Goal: Task Accomplishment & Management: Manage account settings

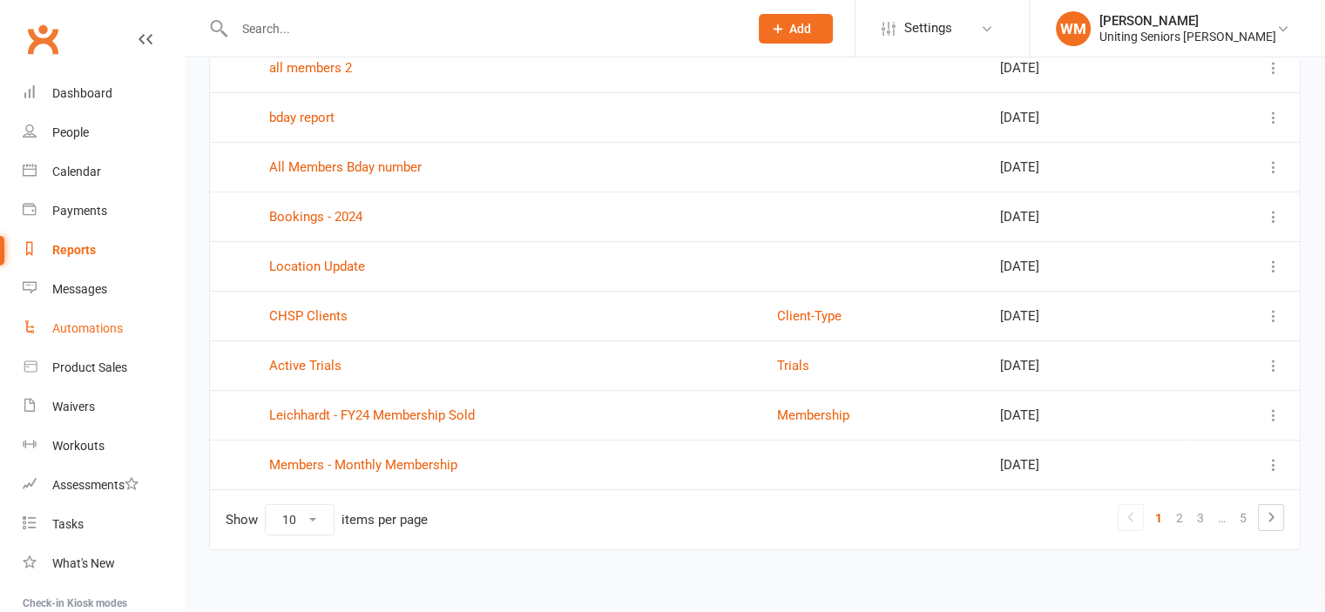
scroll to position [253, 0]
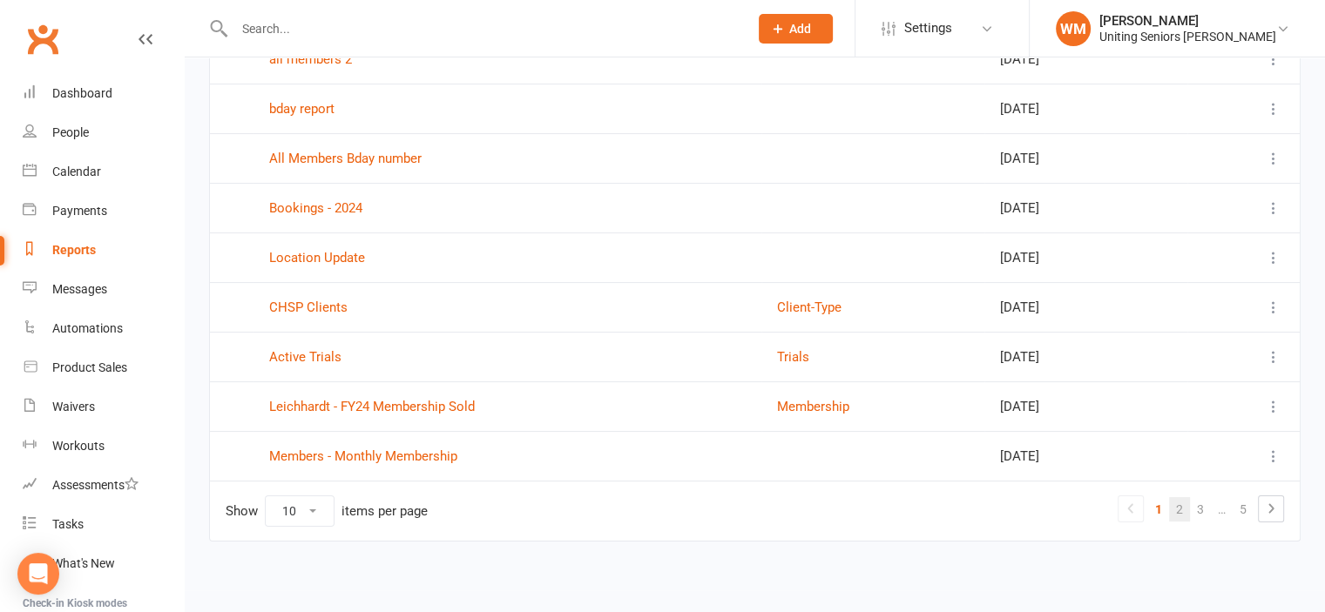
click at [1181, 502] on link "2" at bounding box center [1179, 509] width 21 height 24
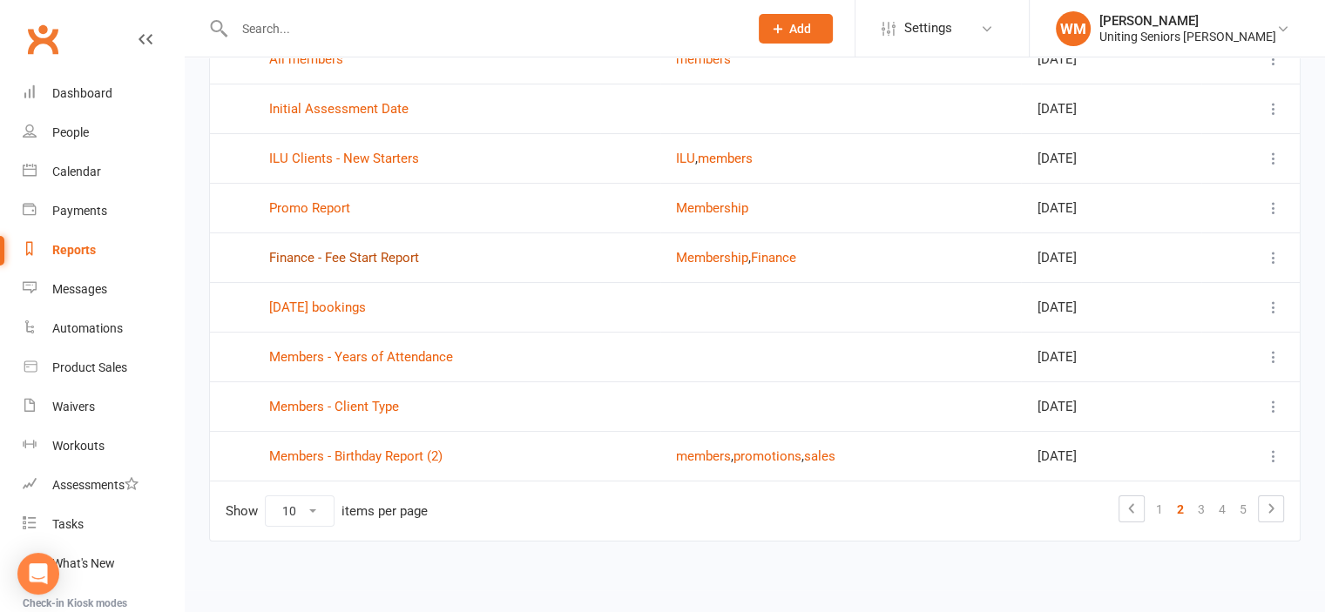
click at [374, 252] on link "Finance - Fee Start Report" at bounding box center [344, 258] width 150 height 16
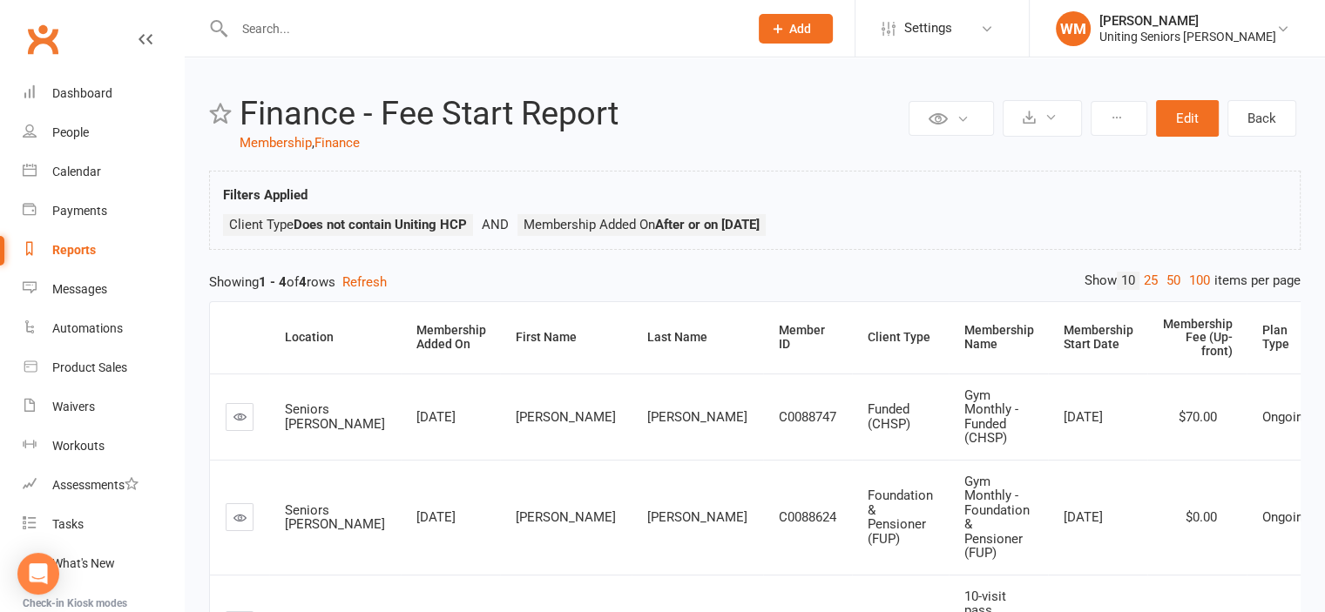
click at [78, 245] on div "Reports" at bounding box center [74, 250] width 44 height 14
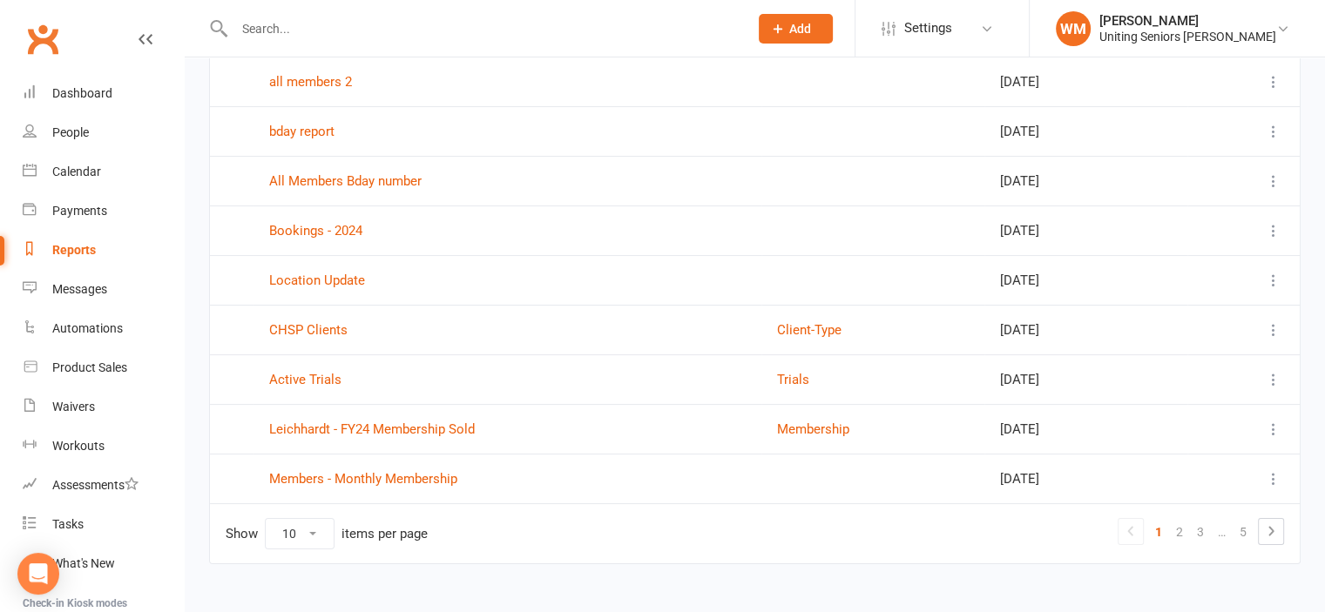
scroll to position [253, 0]
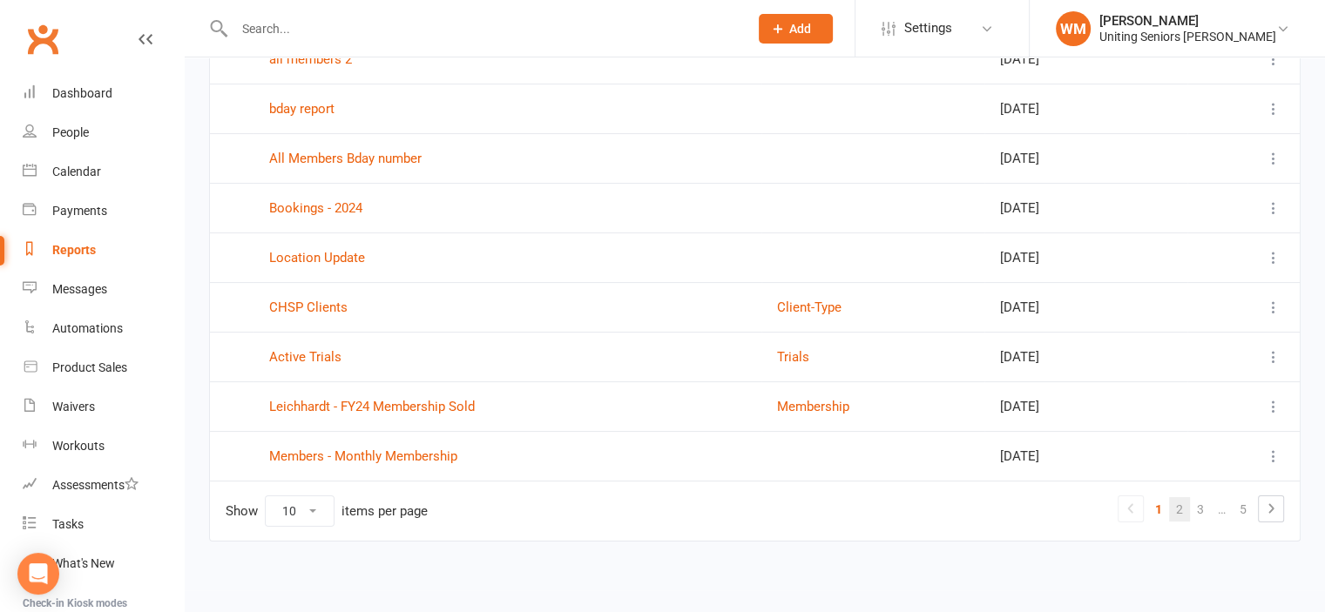
click at [1179, 506] on link "2" at bounding box center [1179, 509] width 21 height 24
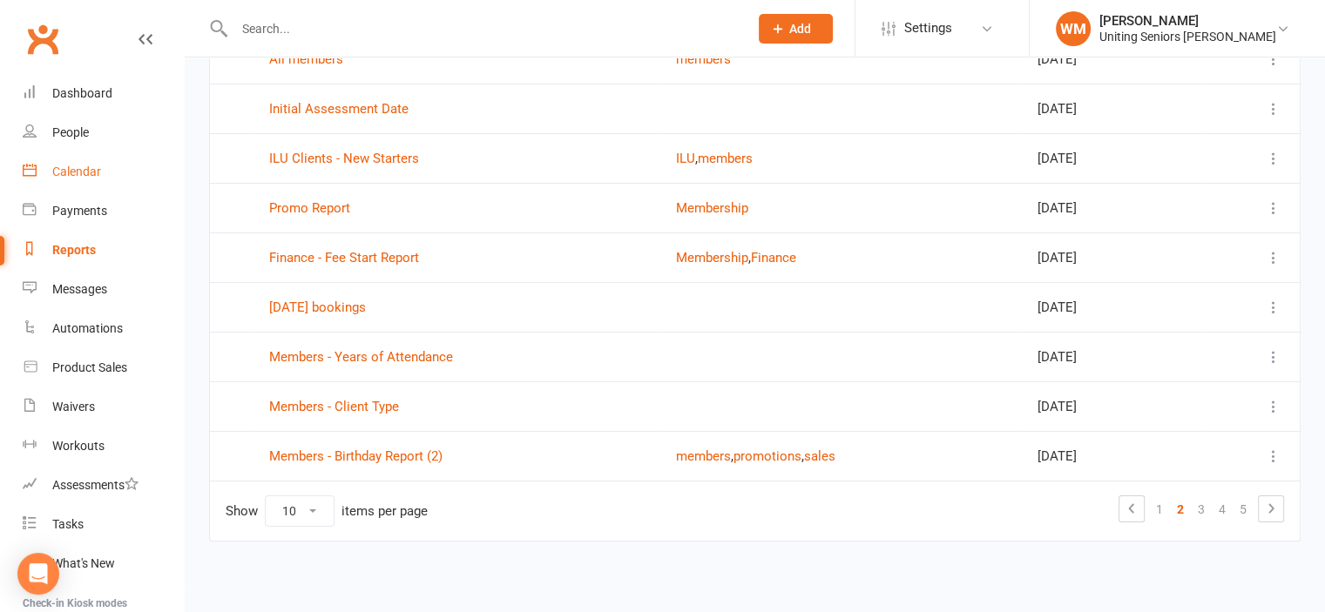
click at [78, 166] on div "Calendar" at bounding box center [76, 172] width 49 height 14
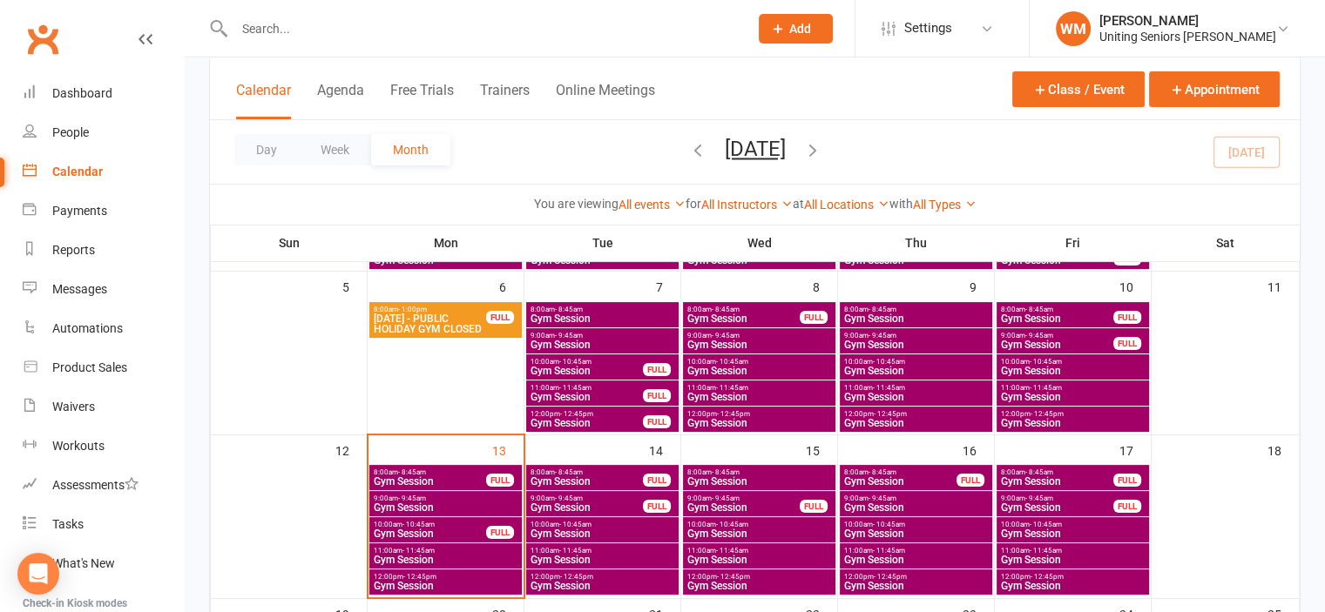
scroll to position [435, 0]
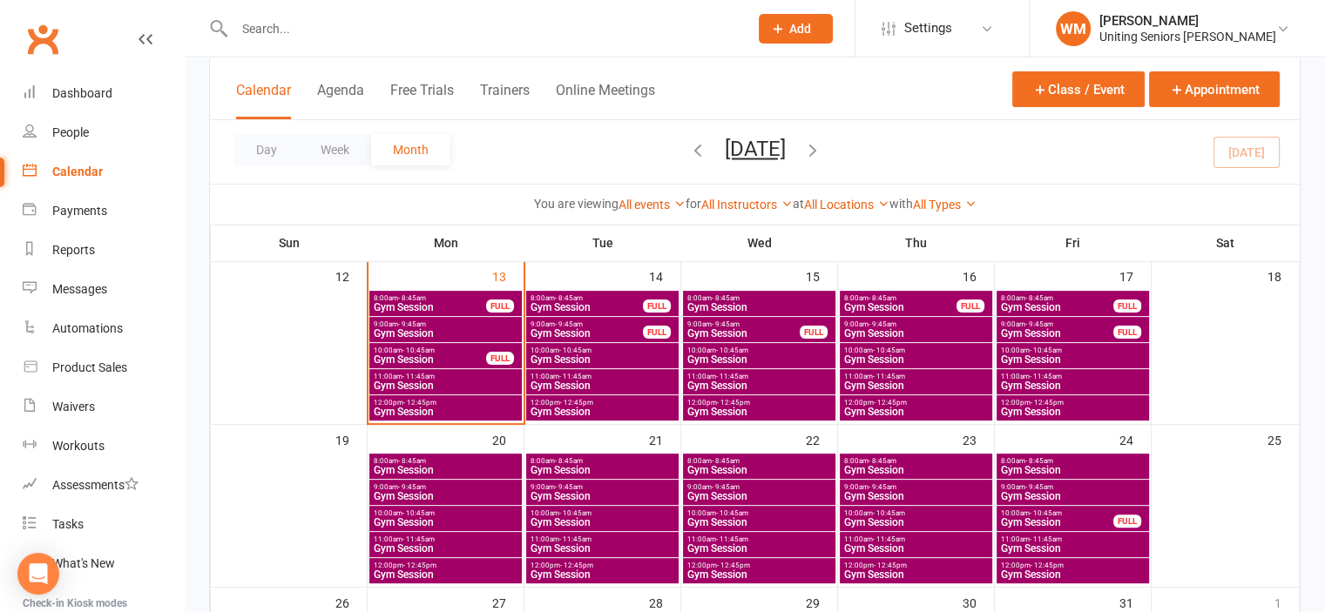
click at [413, 299] on span "- 8:45am" at bounding box center [412, 298] width 28 height 8
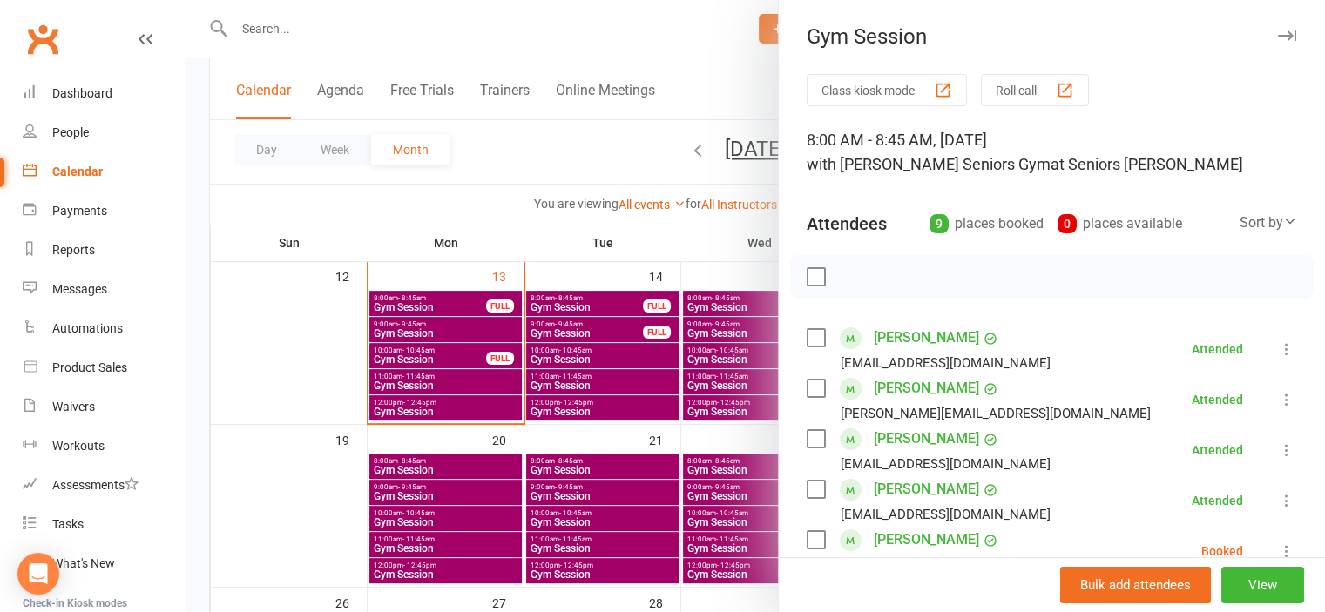
scroll to position [87, 0]
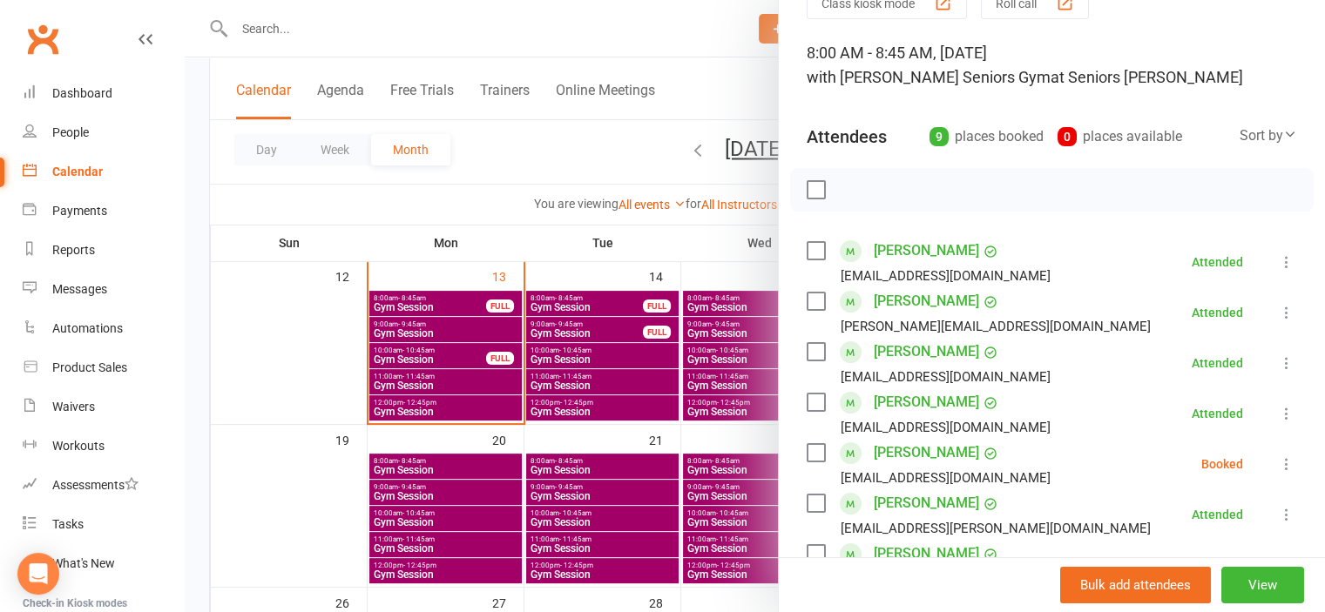
click at [806, 452] on label at bounding box center [814, 452] width 17 height 17
click at [851, 188] on icon "button" at bounding box center [854, 189] width 19 height 19
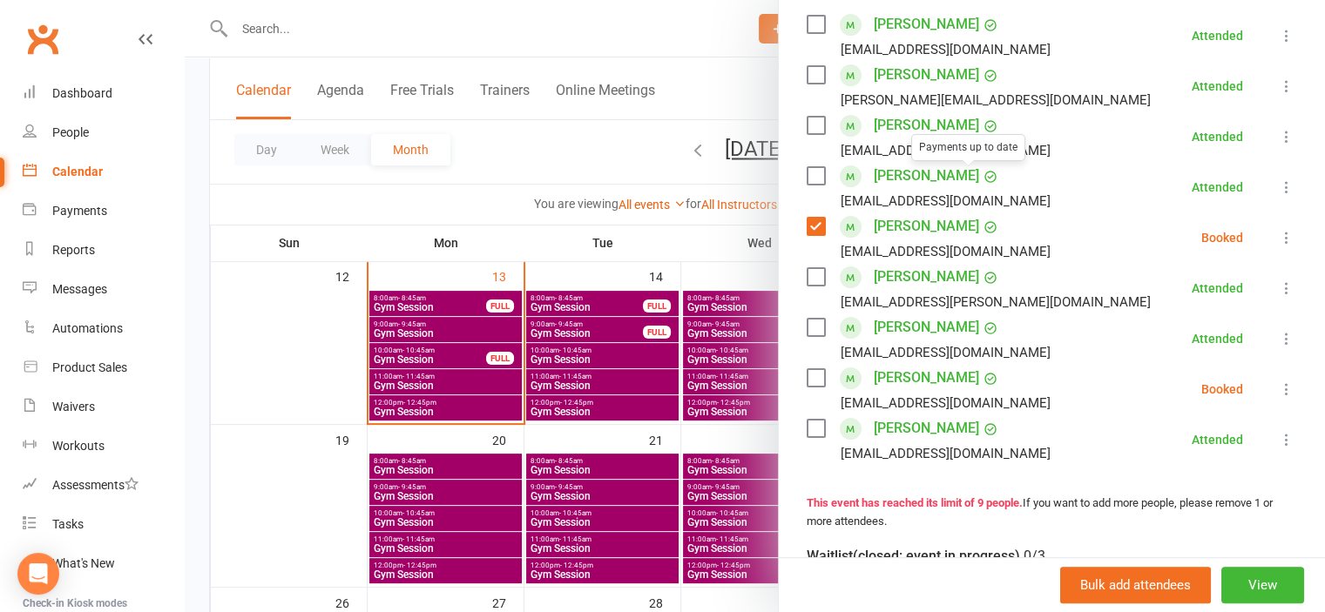
scroll to position [348, 0]
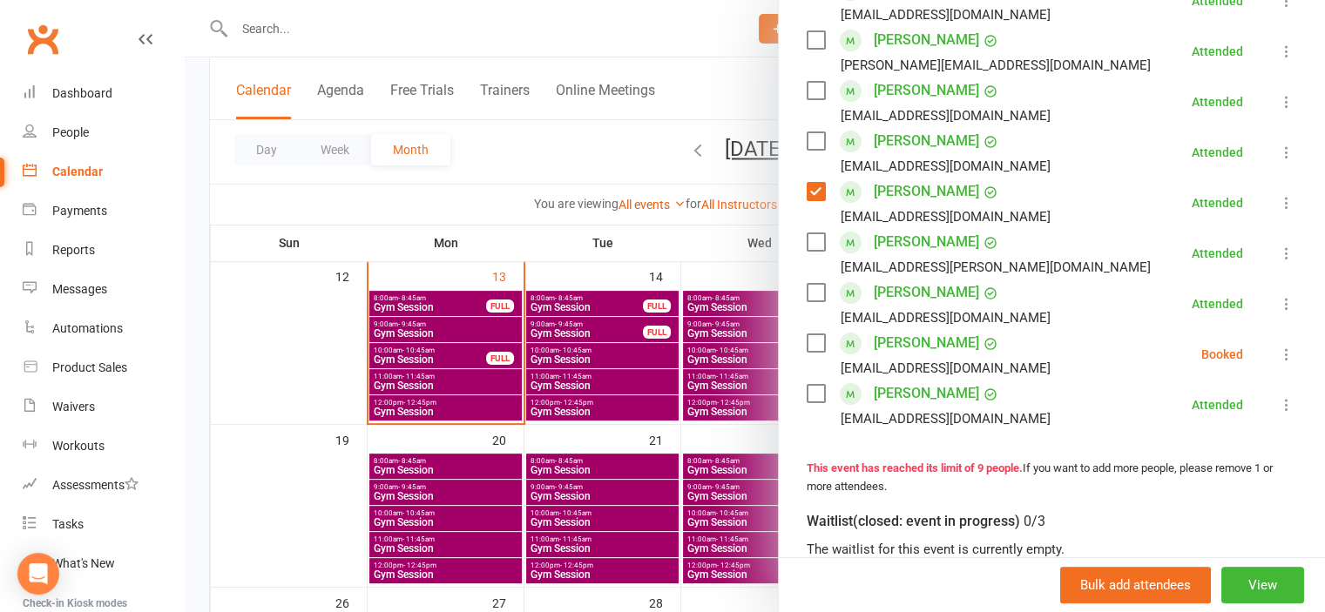
click at [1278, 354] on icon at bounding box center [1286, 354] width 17 height 17
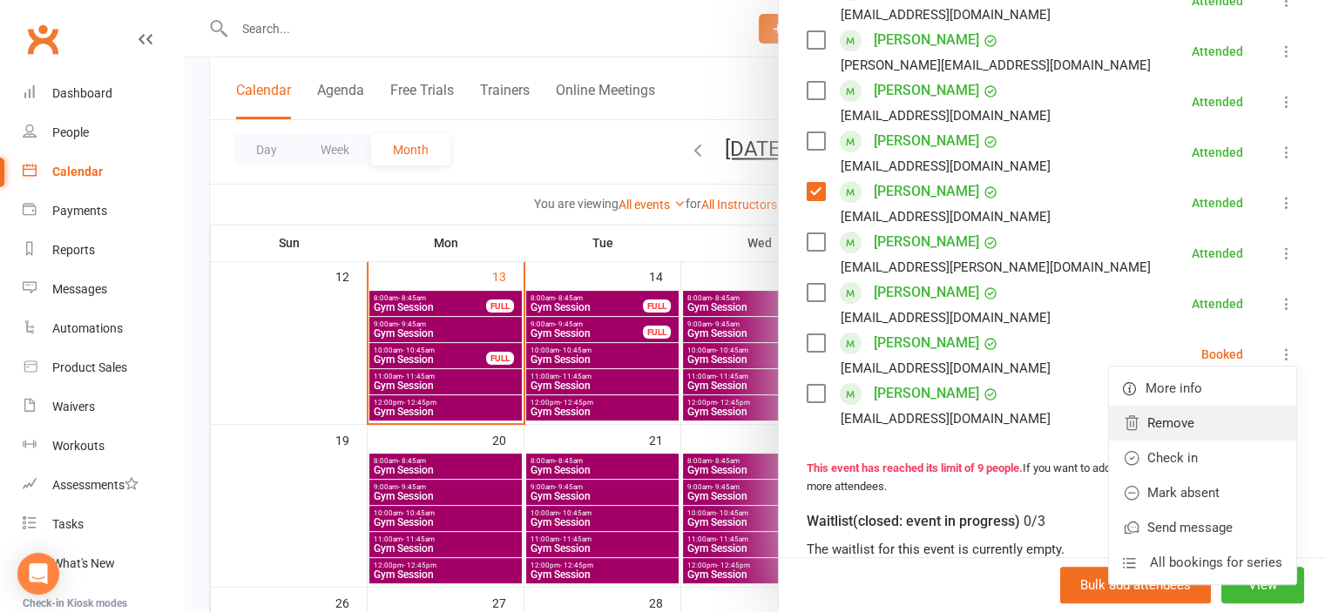
click at [1210, 428] on link "Remove" at bounding box center [1202, 423] width 187 height 35
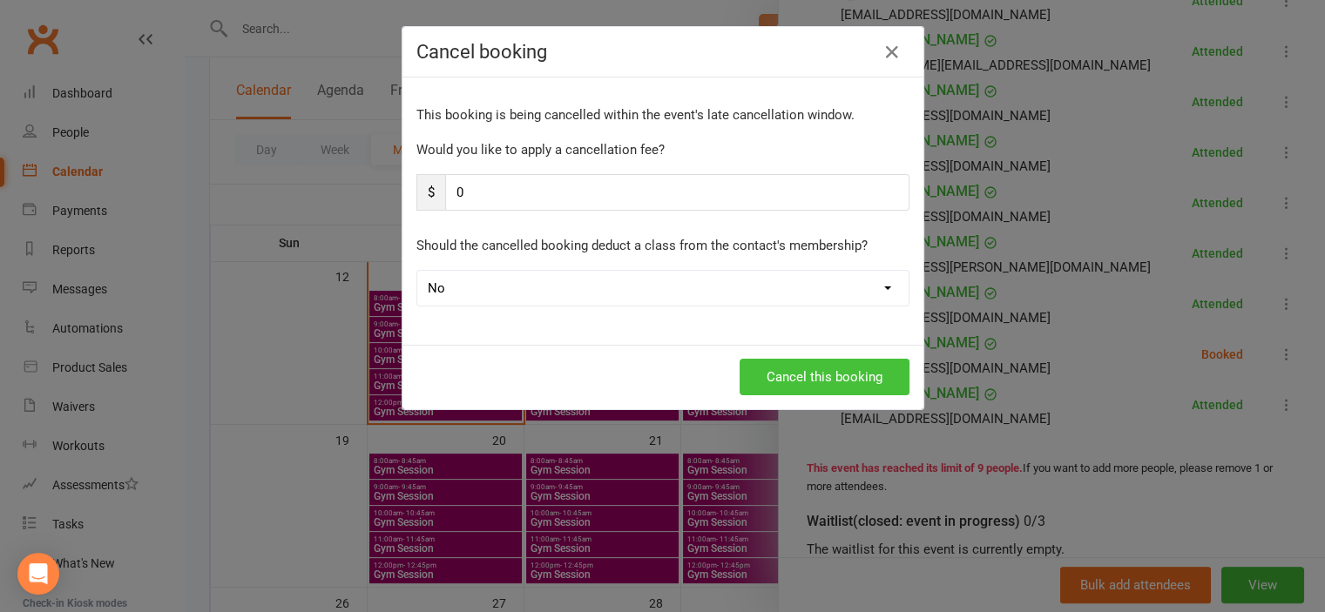
click at [786, 378] on button "Cancel this booking" at bounding box center [824, 377] width 170 height 37
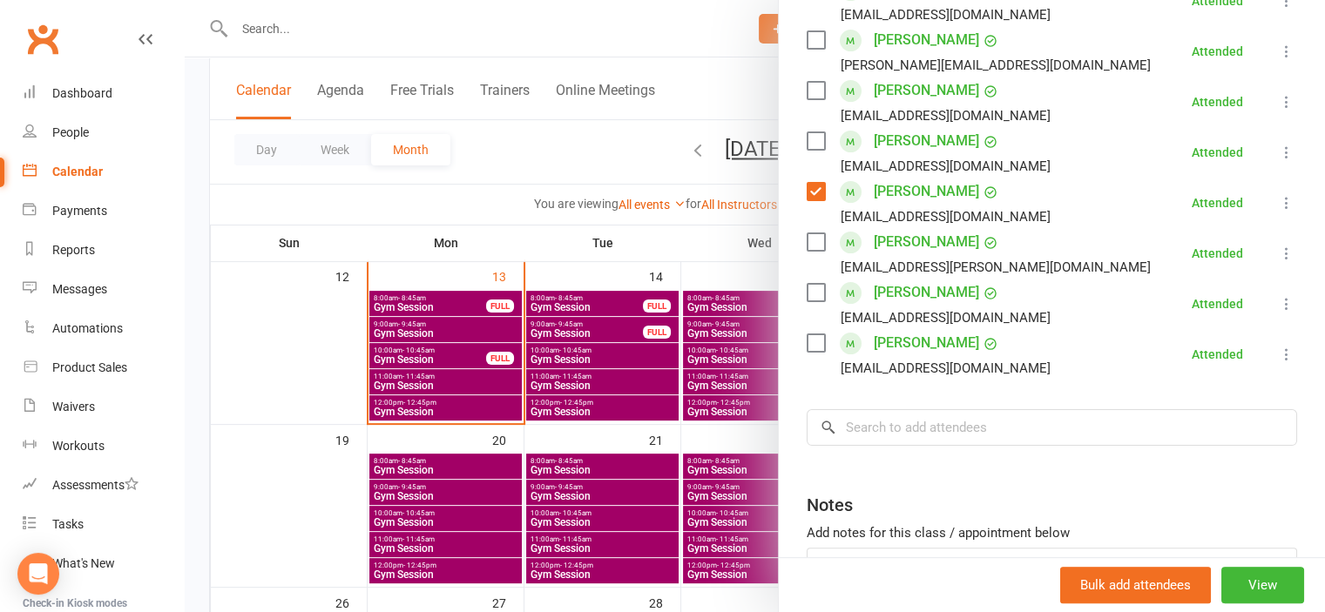
click at [291, 48] on div at bounding box center [755, 306] width 1140 height 612
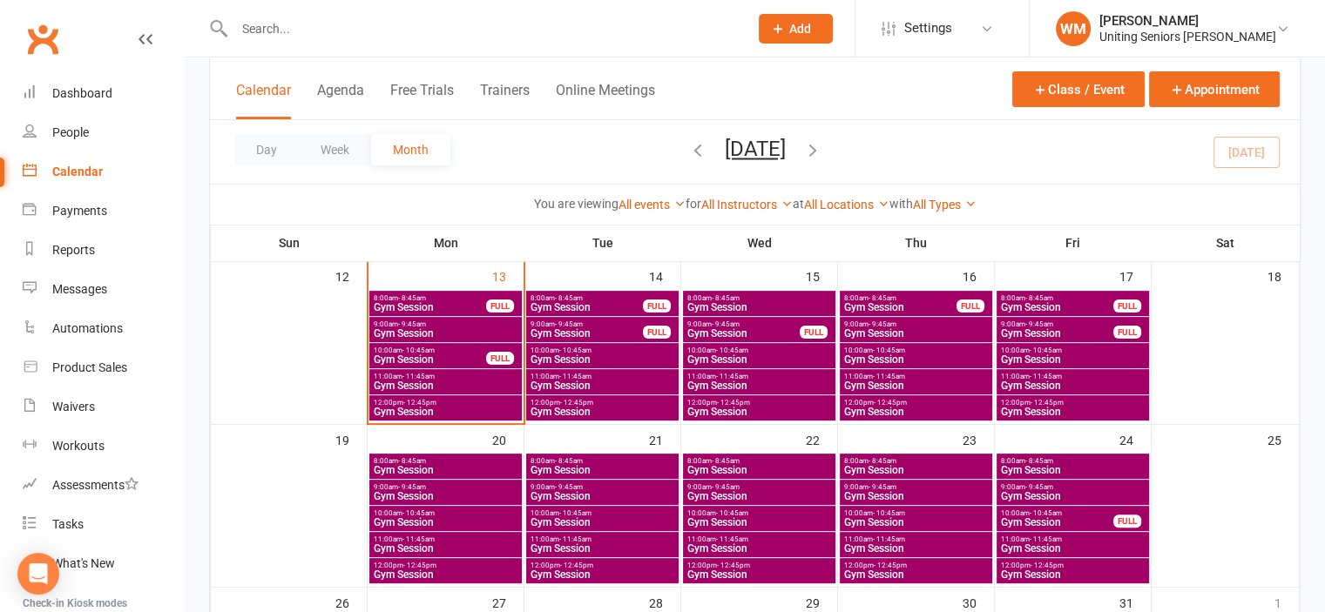
click at [293, 23] on input "text" at bounding box center [482, 29] width 507 height 24
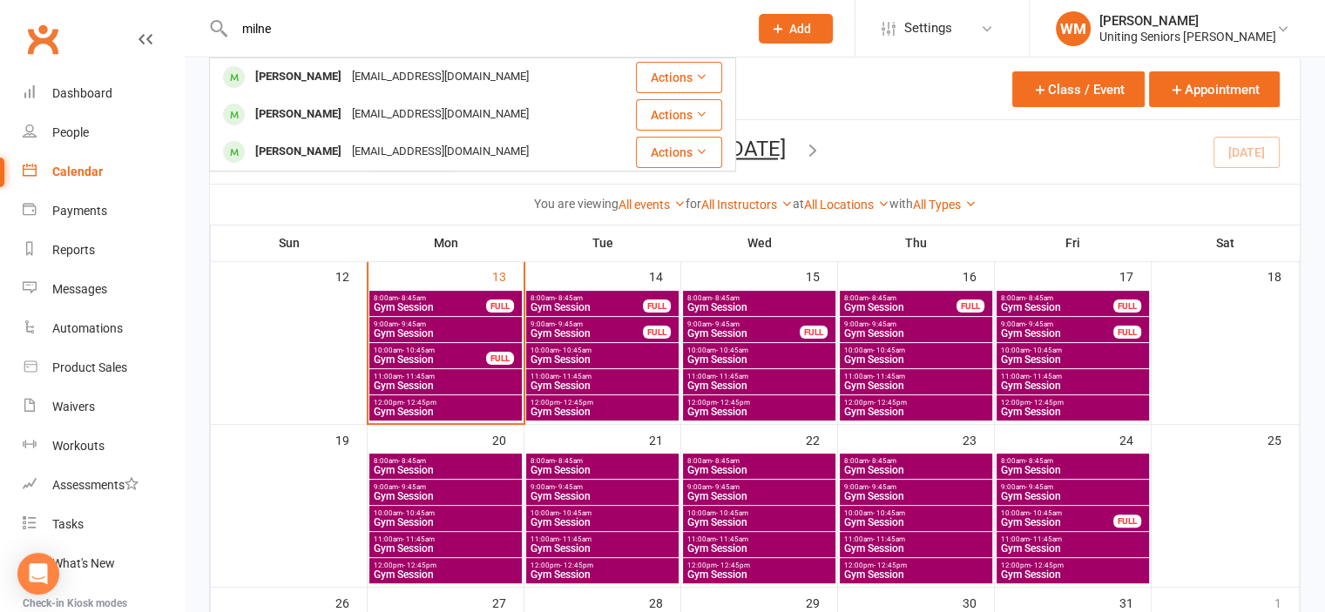
type input "milne"
click at [311, 83] on div "[PERSON_NAME]" at bounding box center [298, 76] width 97 height 25
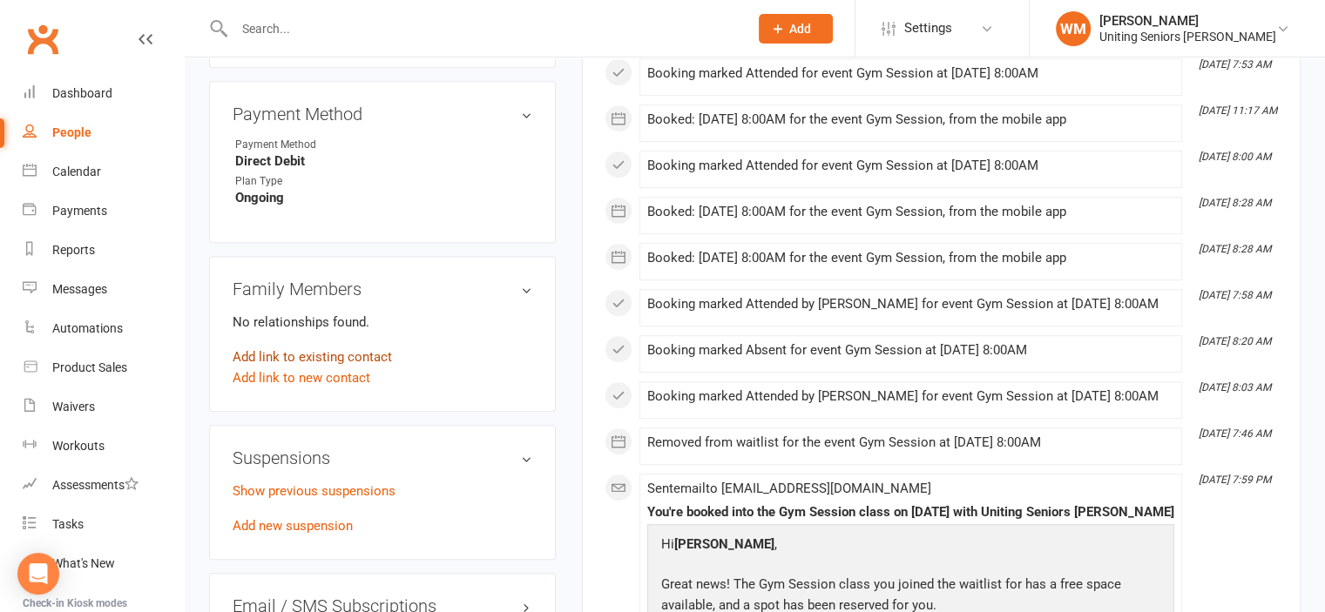
scroll to position [1306, 0]
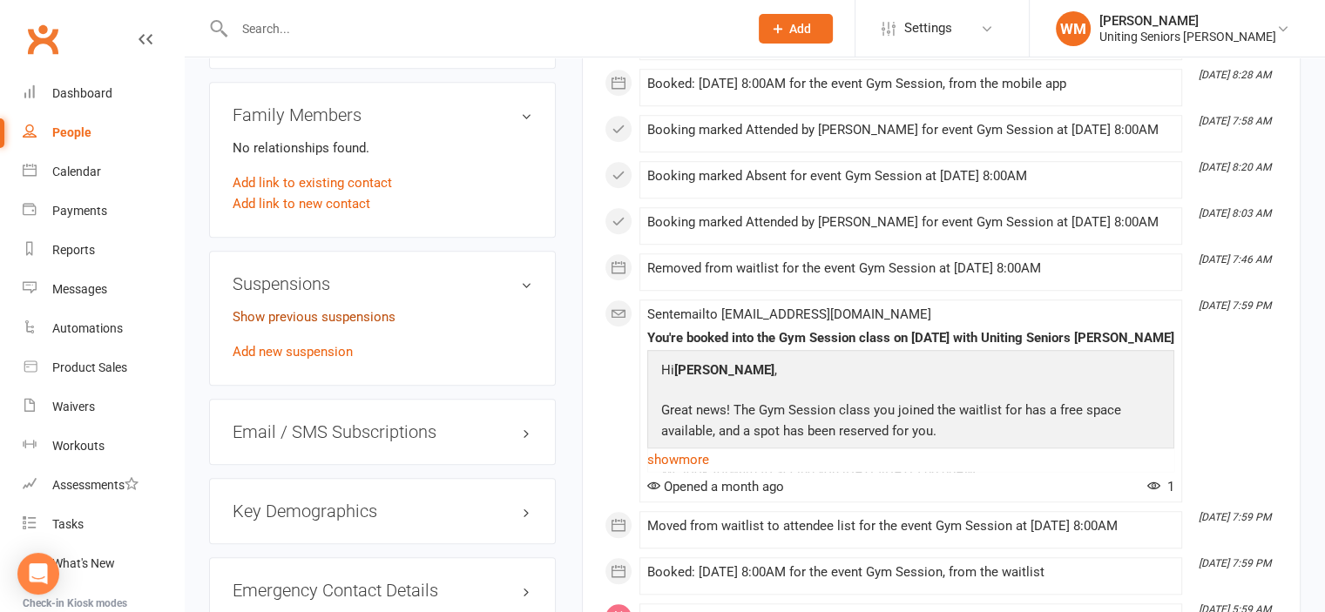
click at [324, 309] on link "Show previous suspensions" at bounding box center [314, 317] width 163 height 16
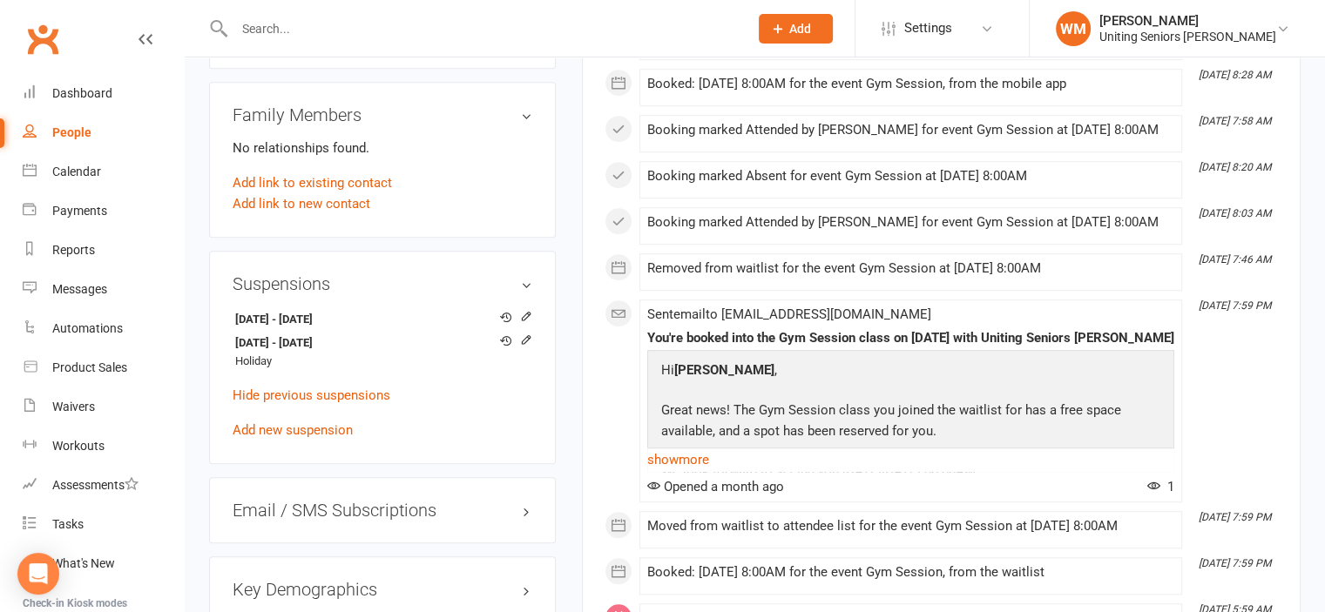
click at [324, 39] on input "text" at bounding box center [482, 29] width 507 height 24
type input "roniet"
click at [94, 88] on div "Dashboard" at bounding box center [82, 93] width 60 height 14
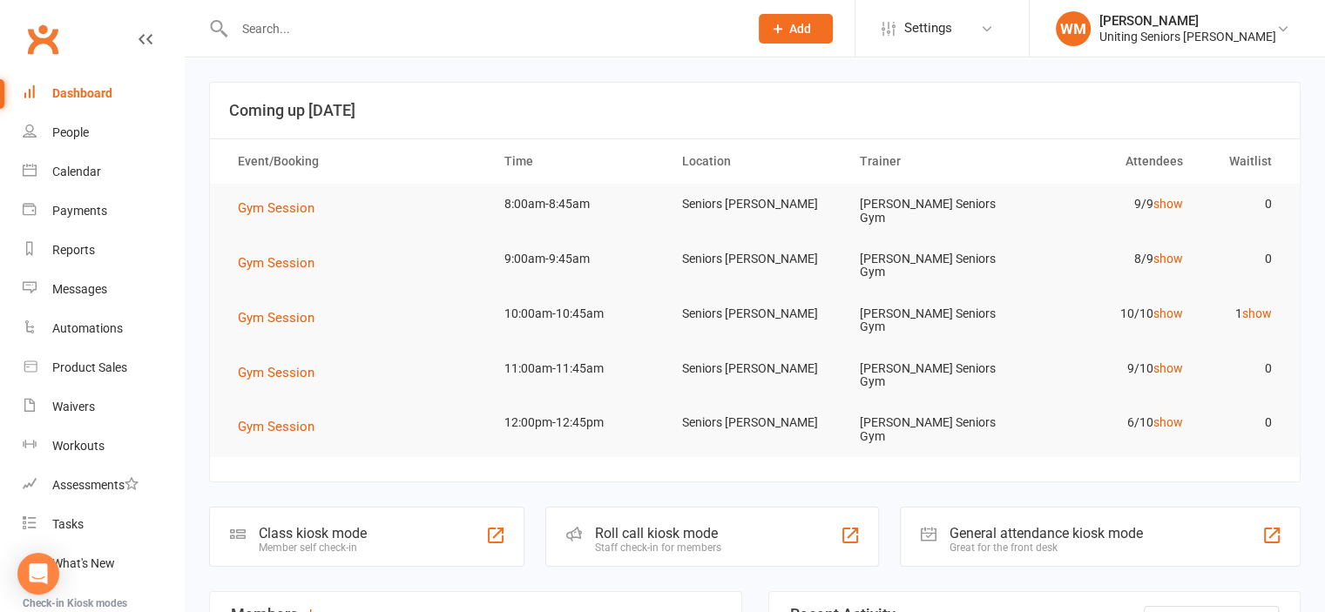
click at [298, 37] on input "text" at bounding box center [482, 29] width 507 height 24
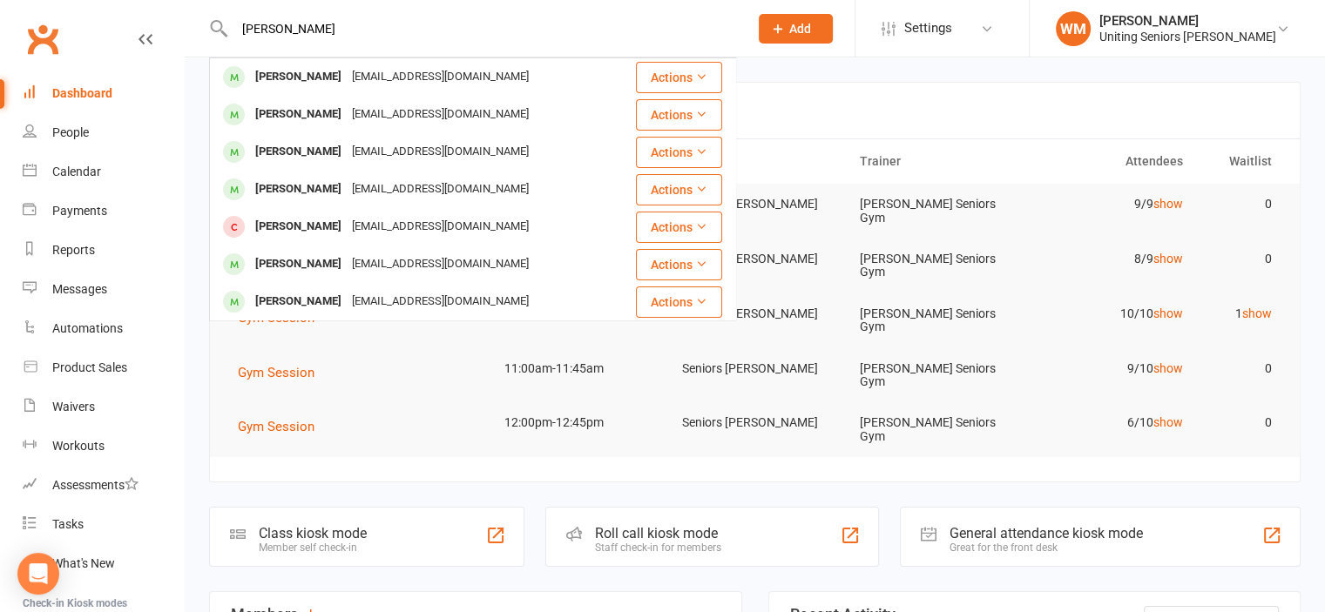
type input "[PERSON_NAME]"
click at [275, 95] on td "[PERSON_NAME] [PERSON_NAME][EMAIL_ADDRESS][DOMAIN_NAME]" at bounding box center [421, 76] width 423 height 37
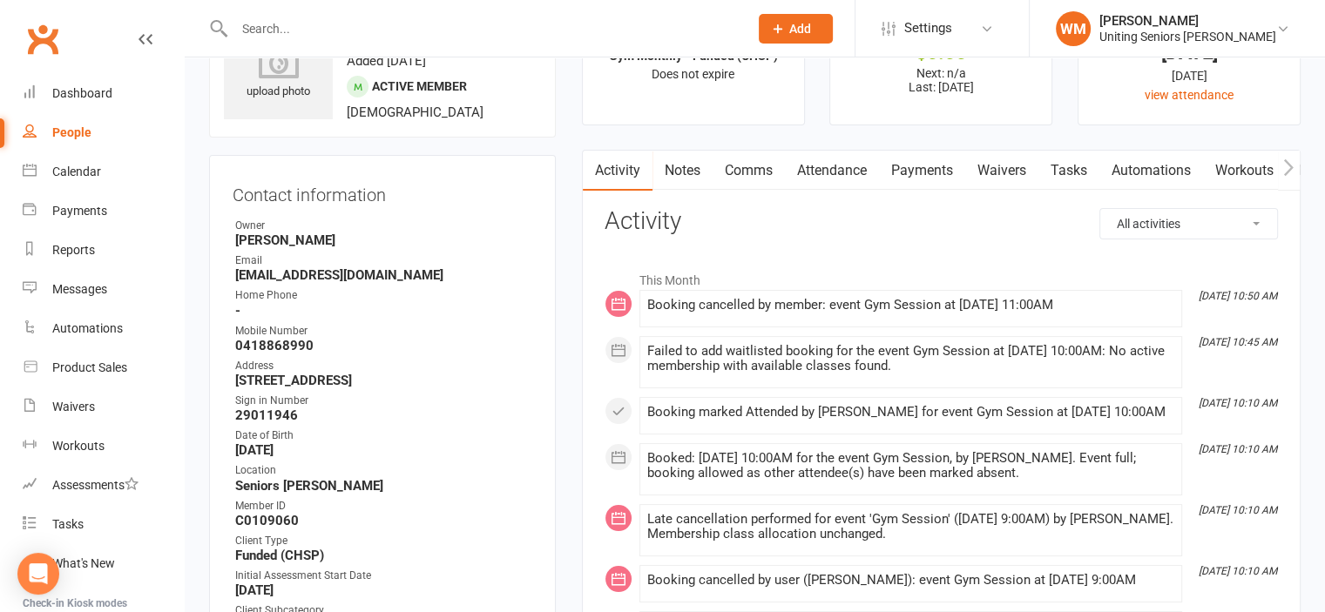
scroll to position [174, 0]
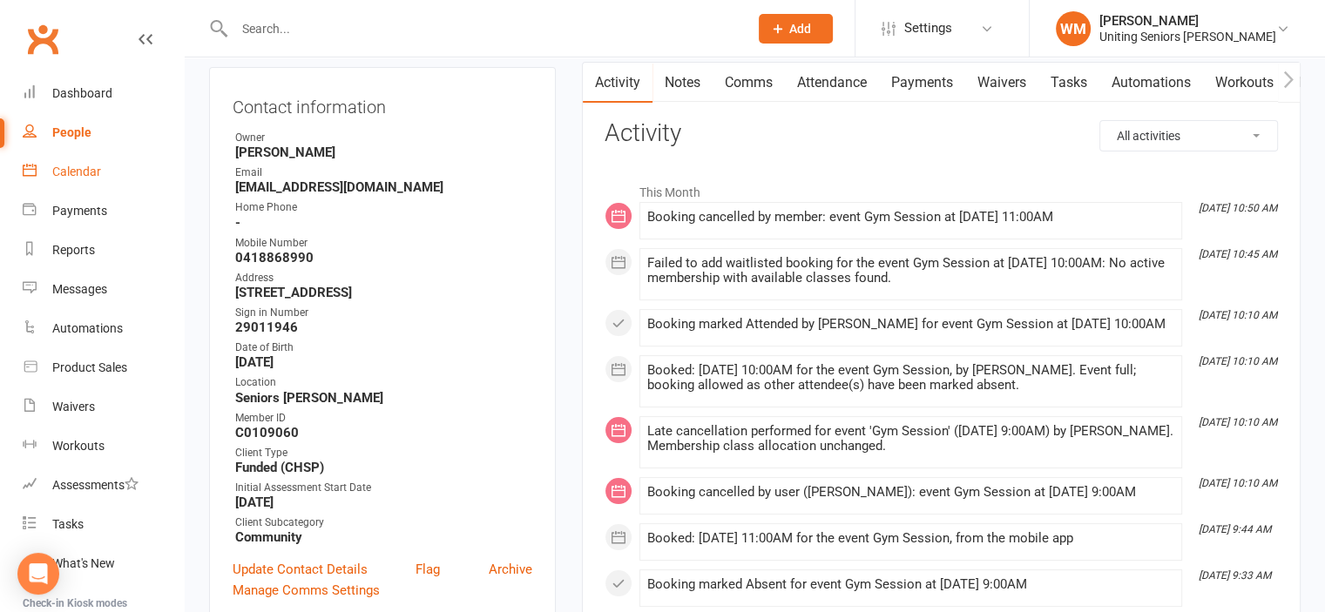
click at [58, 170] on div "Calendar" at bounding box center [76, 172] width 49 height 14
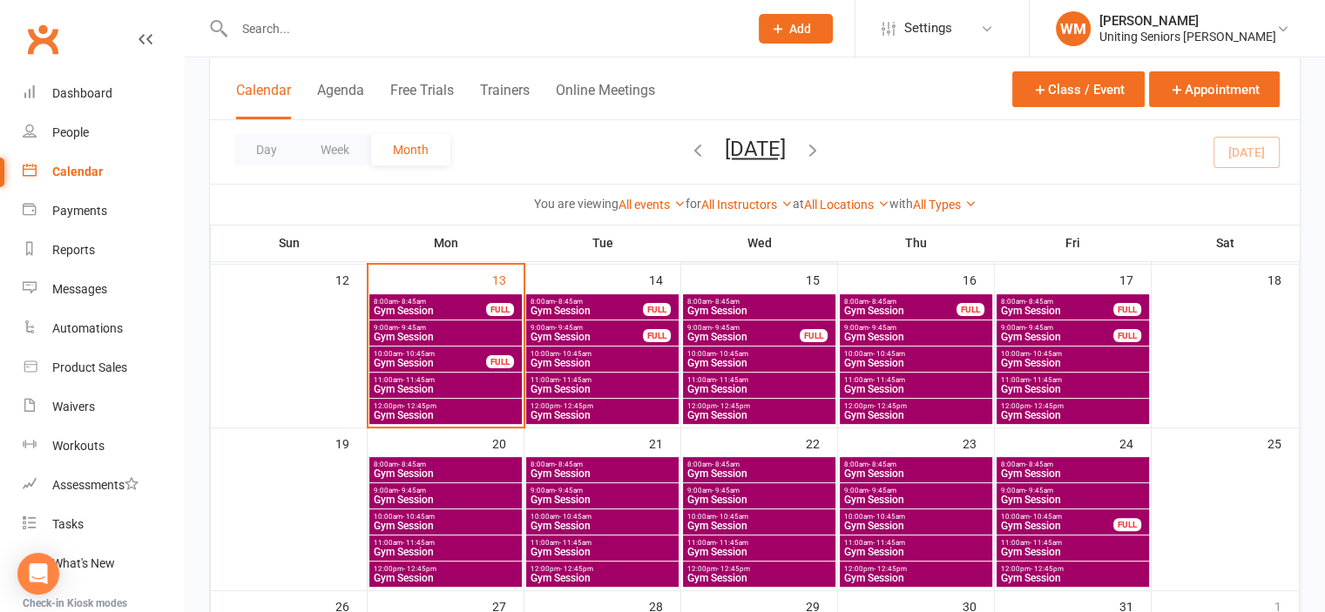
scroll to position [435, 0]
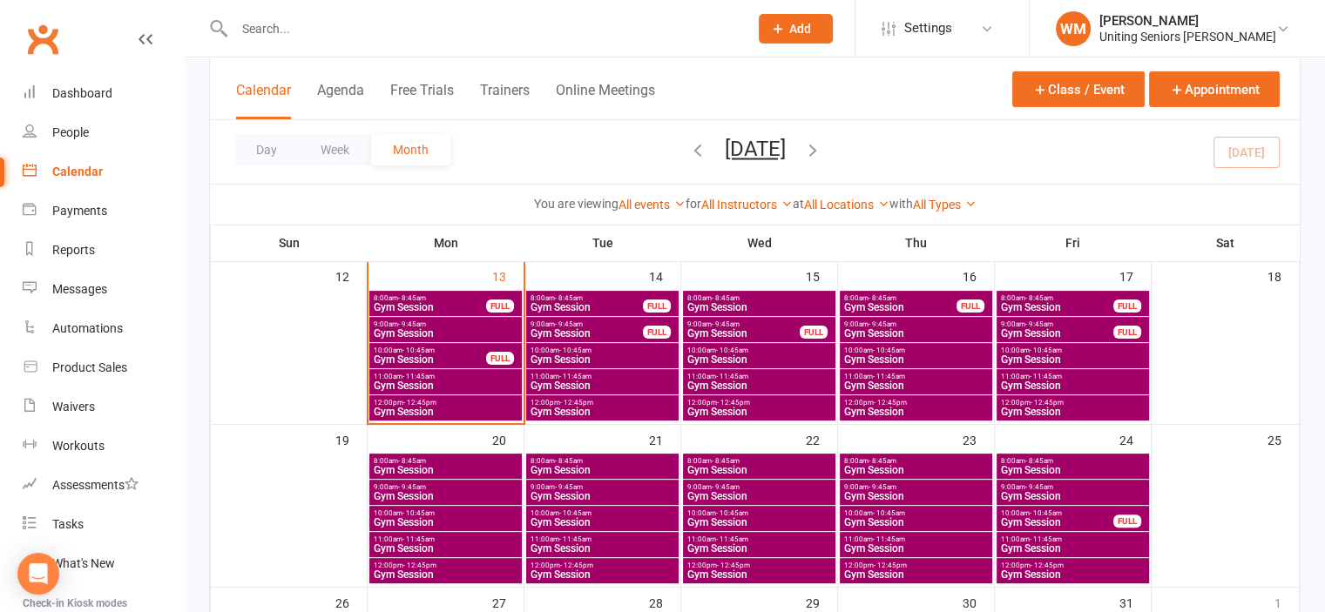
click at [1020, 307] on span "Gym Session" at bounding box center [1057, 307] width 114 height 10
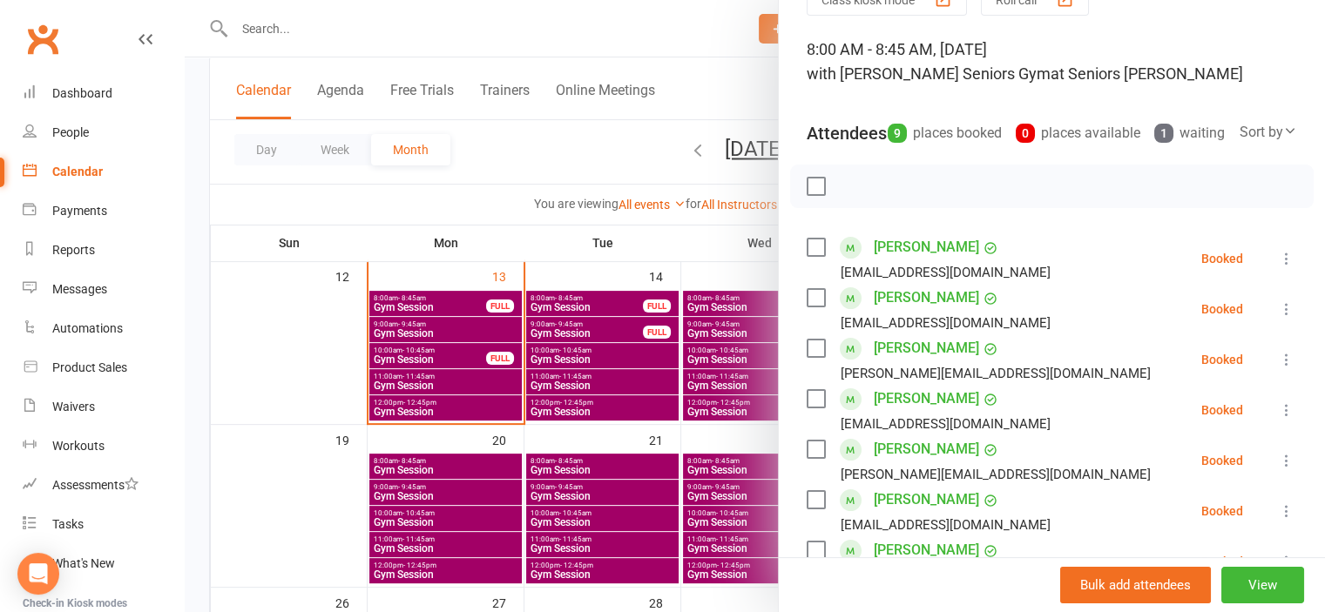
scroll to position [87, 0]
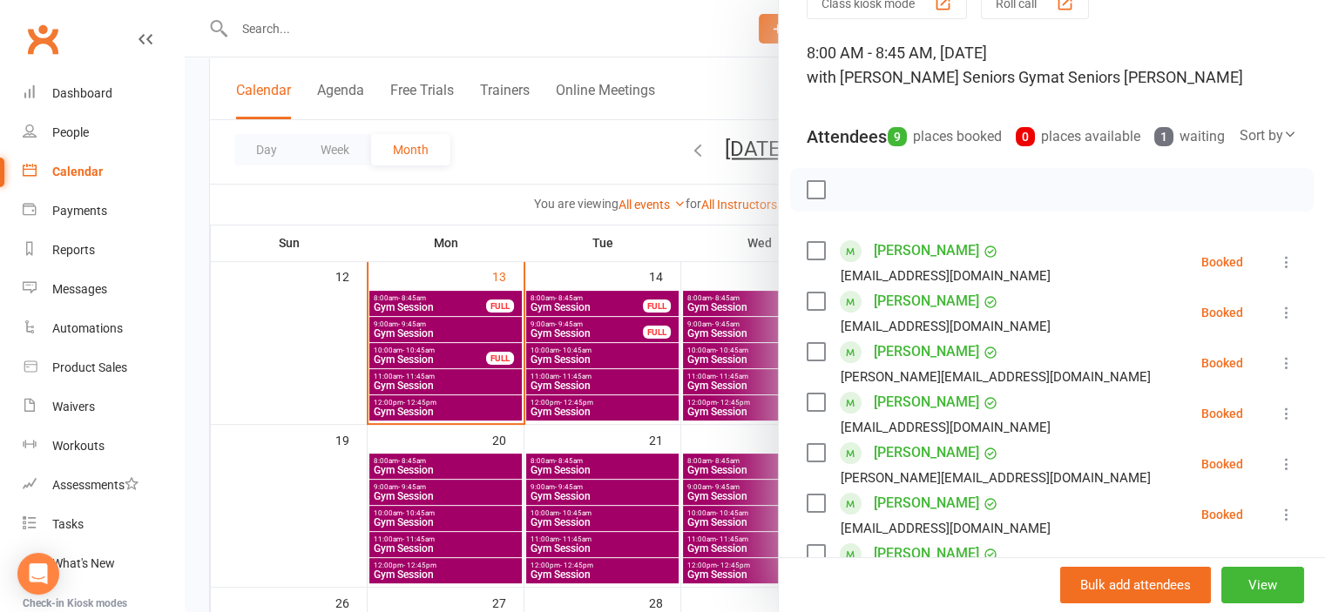
click at [282, 367] on div at bounding box center [755, 306] width 1140 height 612
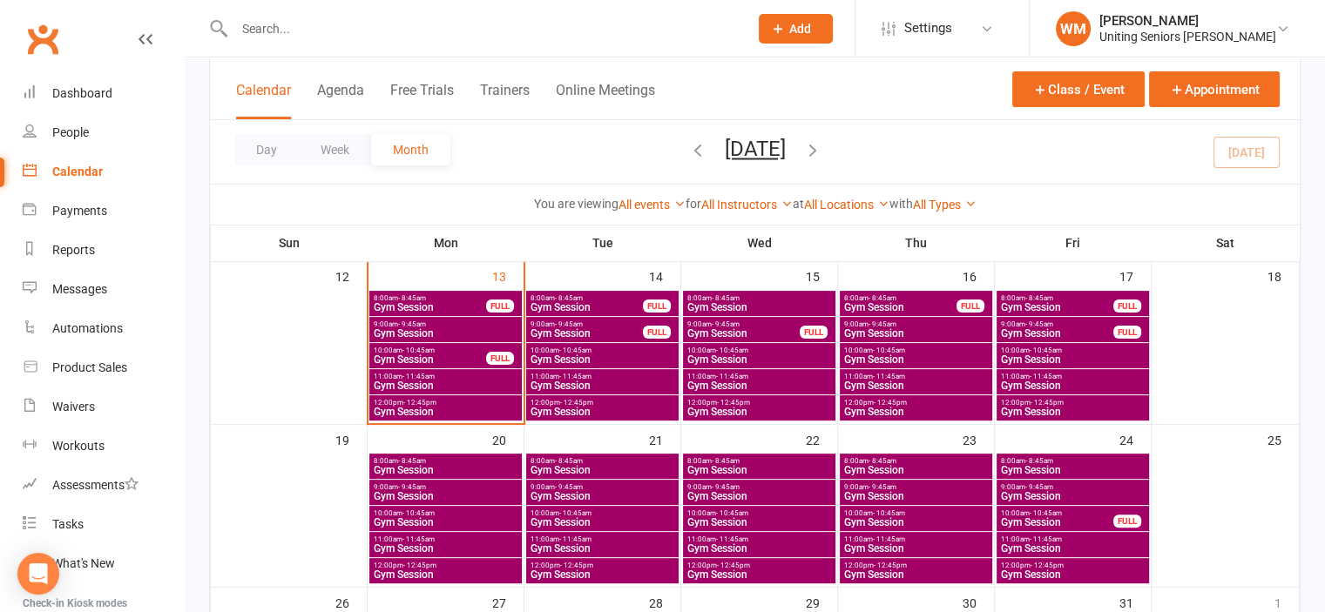
click at [415, 323] on span "- 9:45am" at bounding box center [412, 324] width 28 height 8
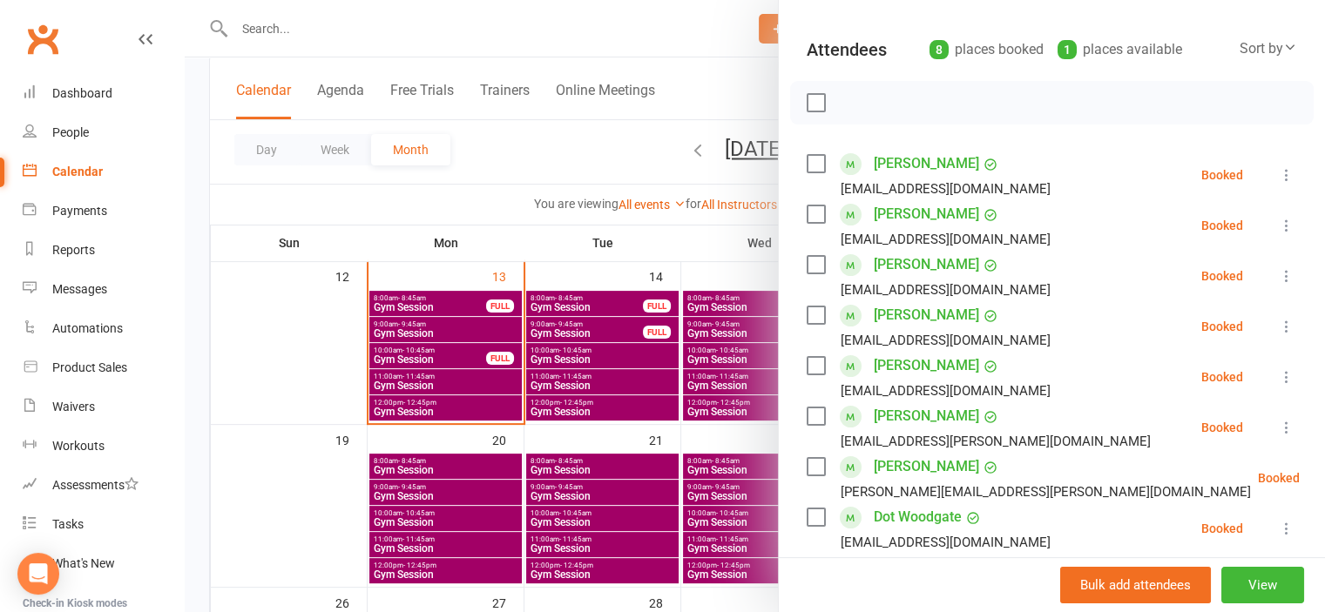
scroll to position [261, 0]
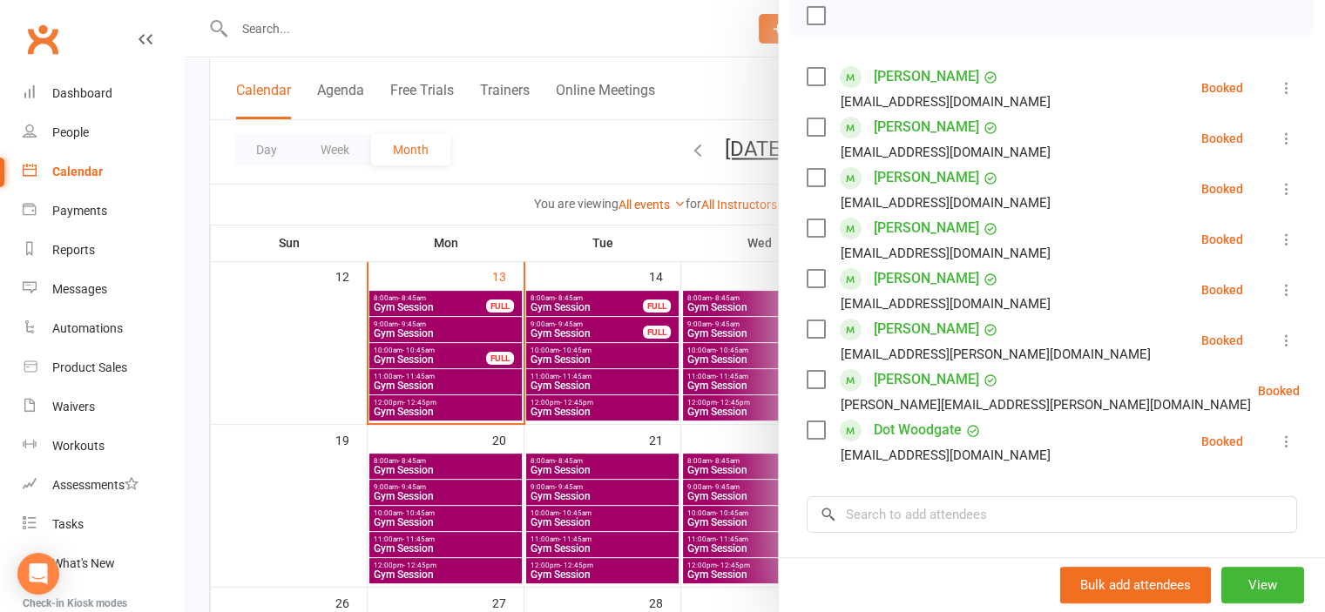
click at [319, 362] on div at bounding box center [755, 306] width 1140 height 612
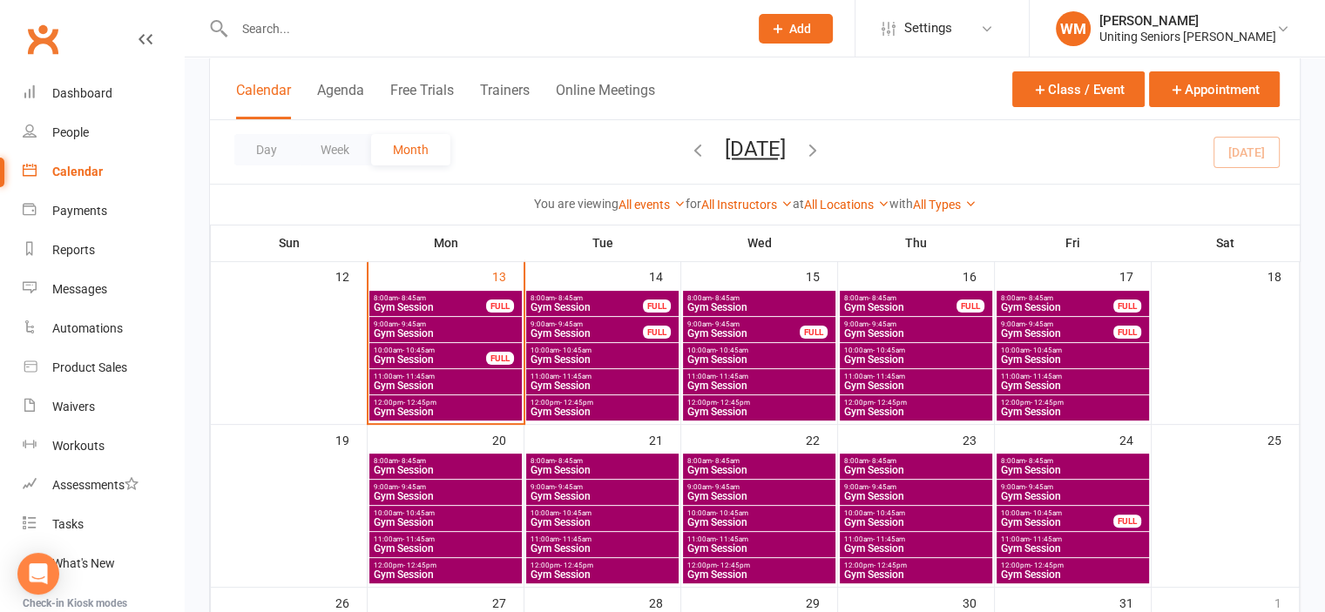
click at [409, 354] on span "Gym Session" at bounding box center [430, 359] width 114 height 10
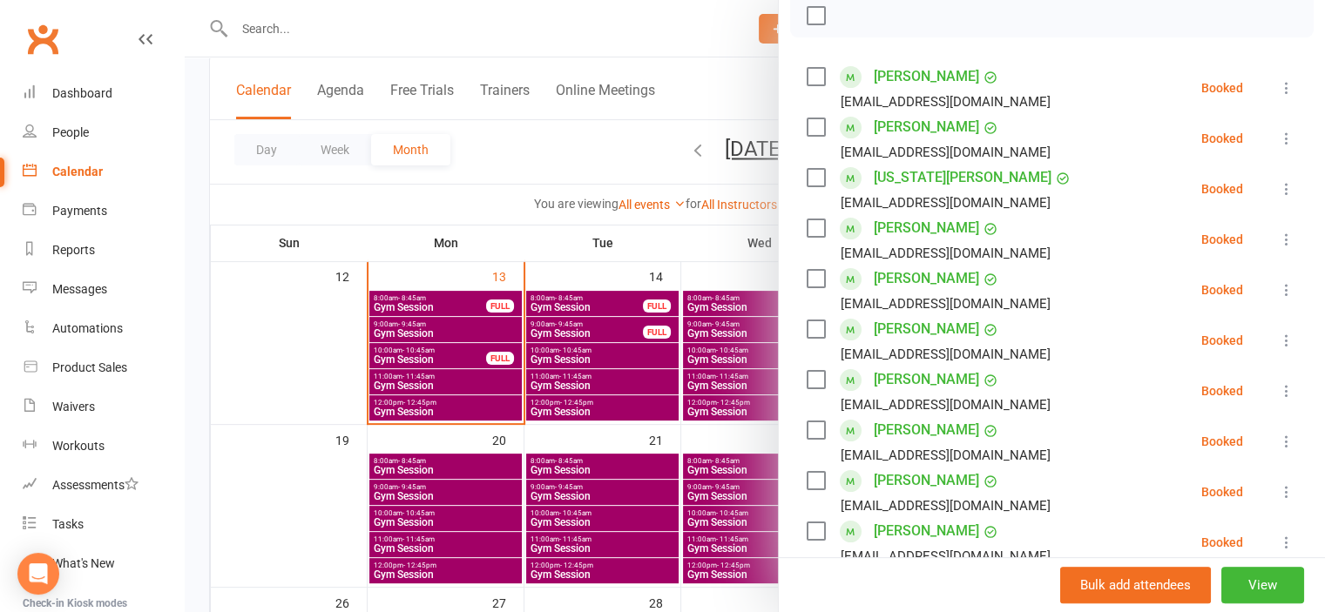
drag, startPoint x: 314, startPoint y: 390, endPoint x: 356, endPoint y: 386, distance: 42.0
click at [315, 390] on div at bounding box center [755, 306] width 1140 height 612
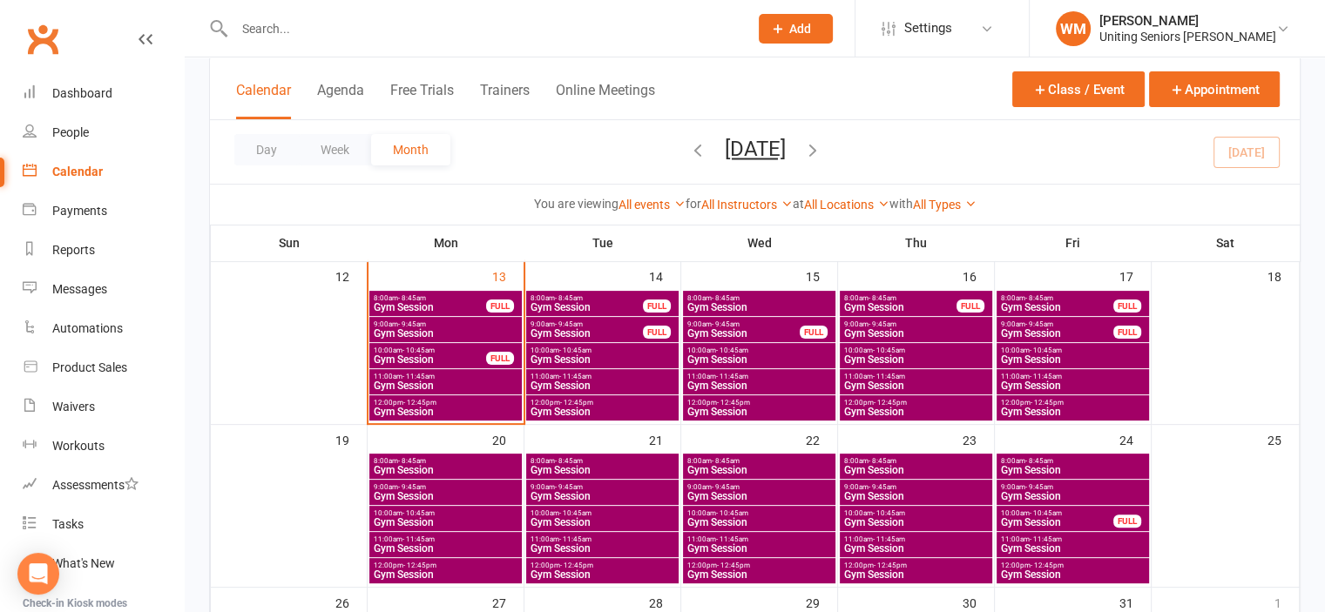
click at [401, 381] on span "Gym Session" at bounding box center [445, 386] width 145 height 10
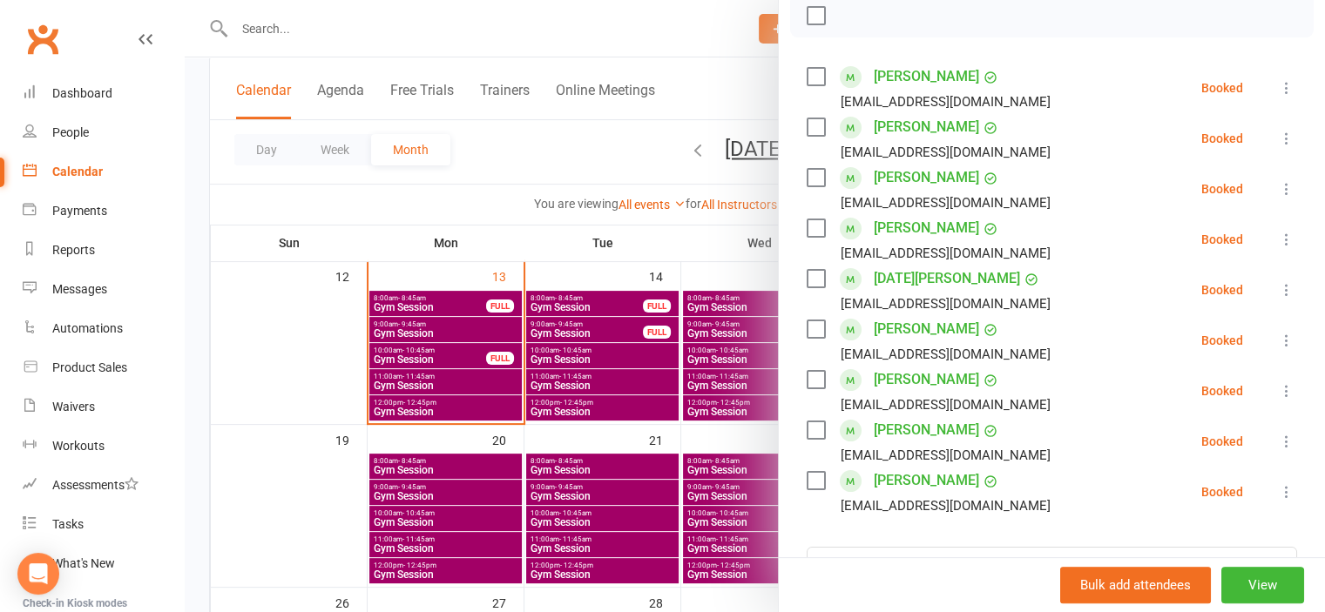
click at [307, 379] on div at bounding box center [755, 306] width 1140 height 612
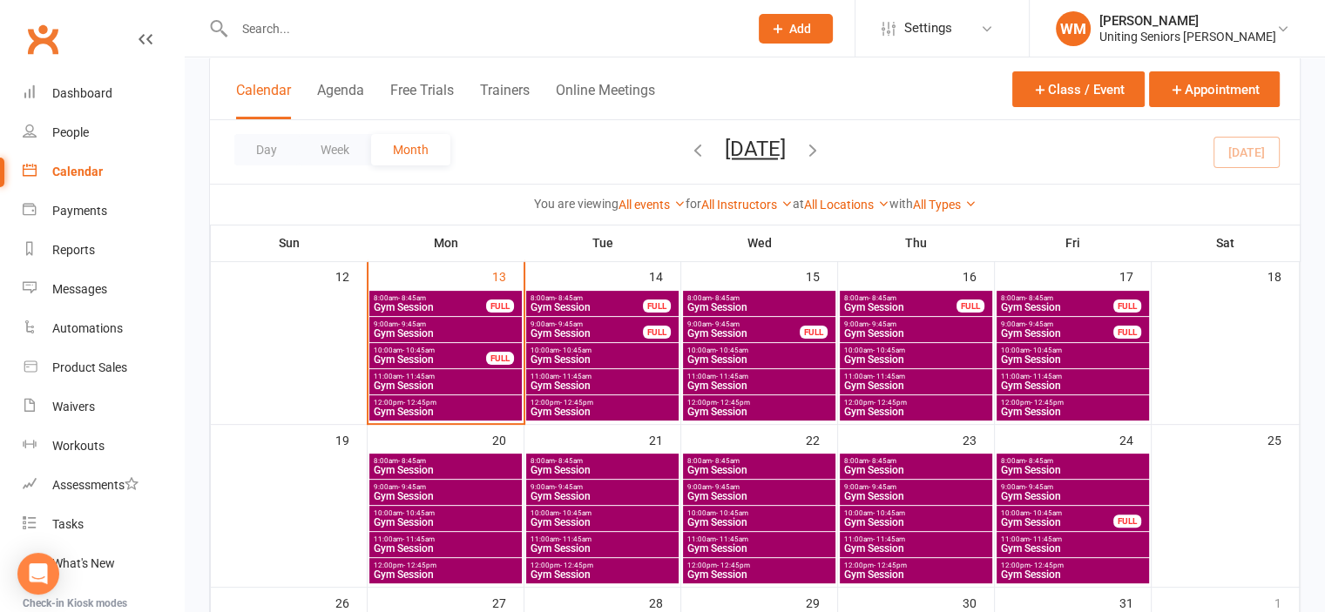
click at [415, 407] on span "Gym Session" at bounding box center [445, 412] width 145 height 10
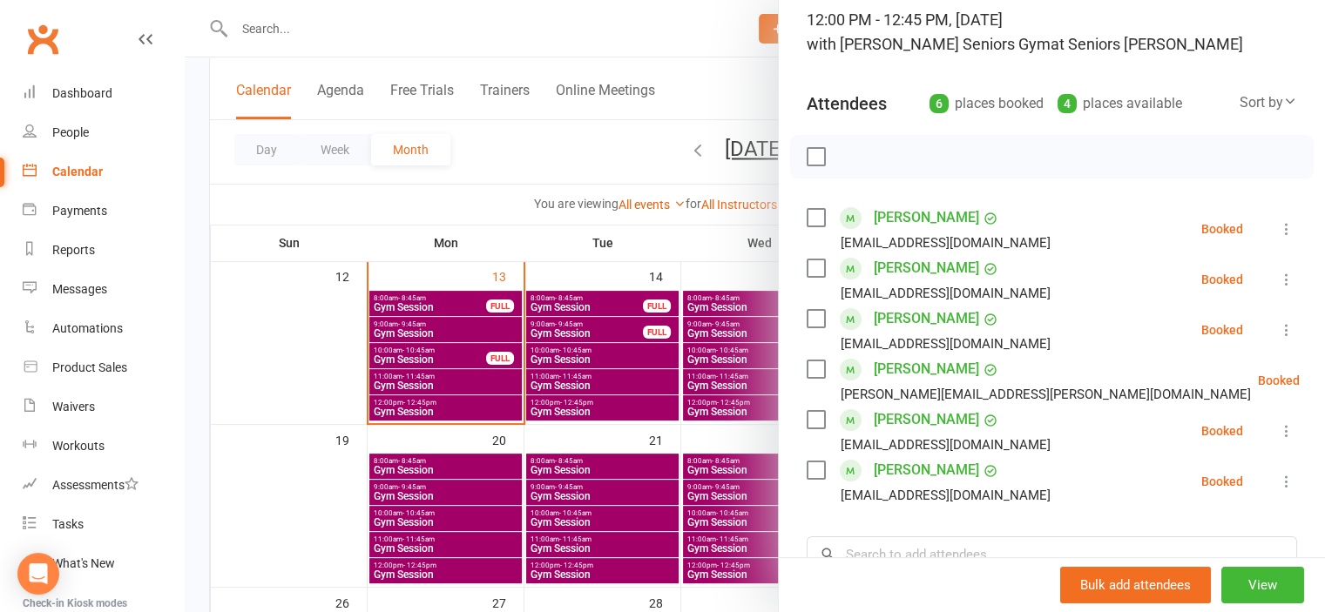
scroll to position [119, 0]
click at [390, 412] on div at bounding box center [755, 306] width 1140 height 612
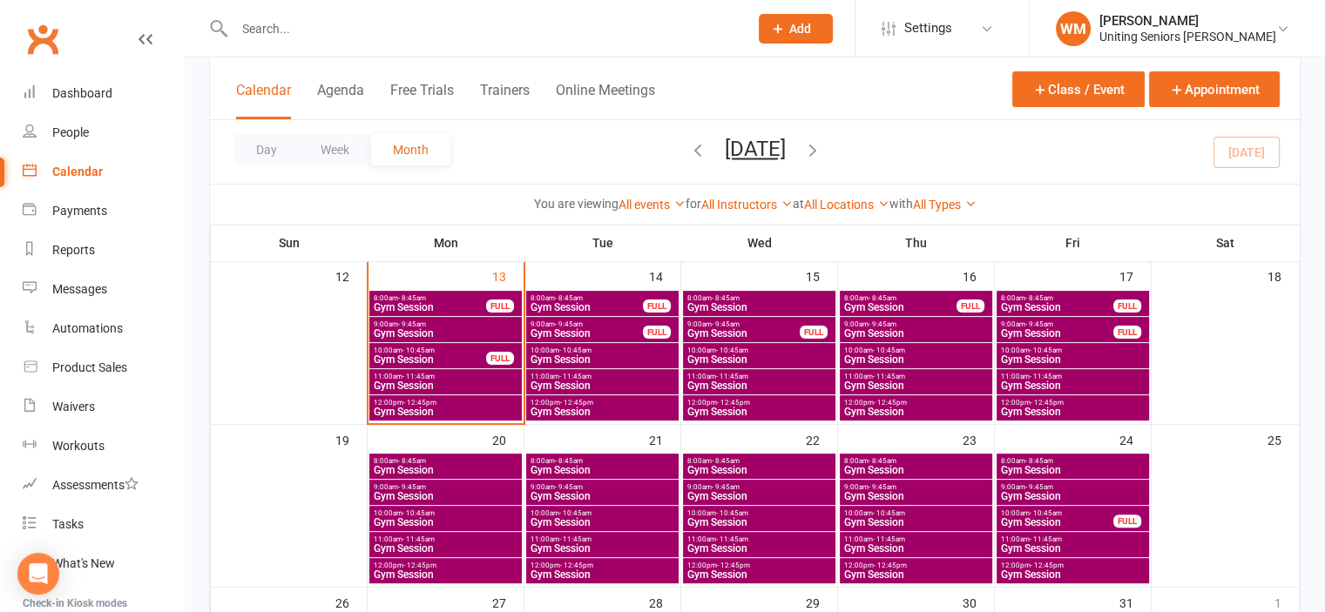
click at [390, 414] on span "Gym Session" at bounding box center [445, 412] width 145 height 10
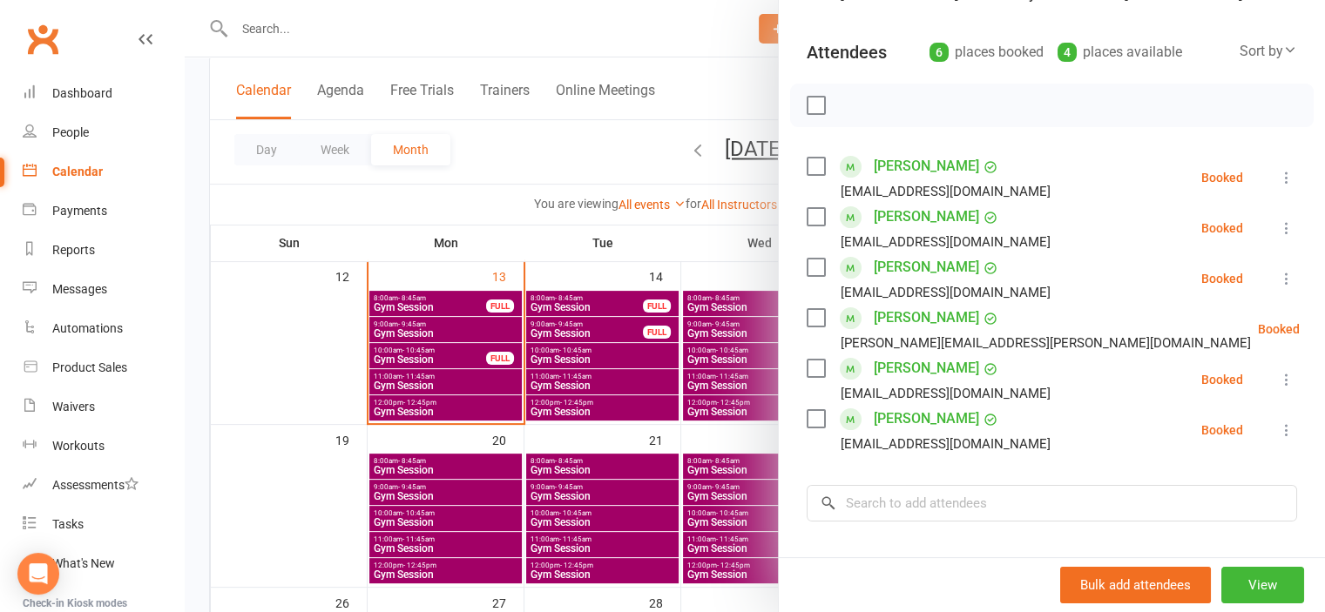
scroll to position [174, 0]
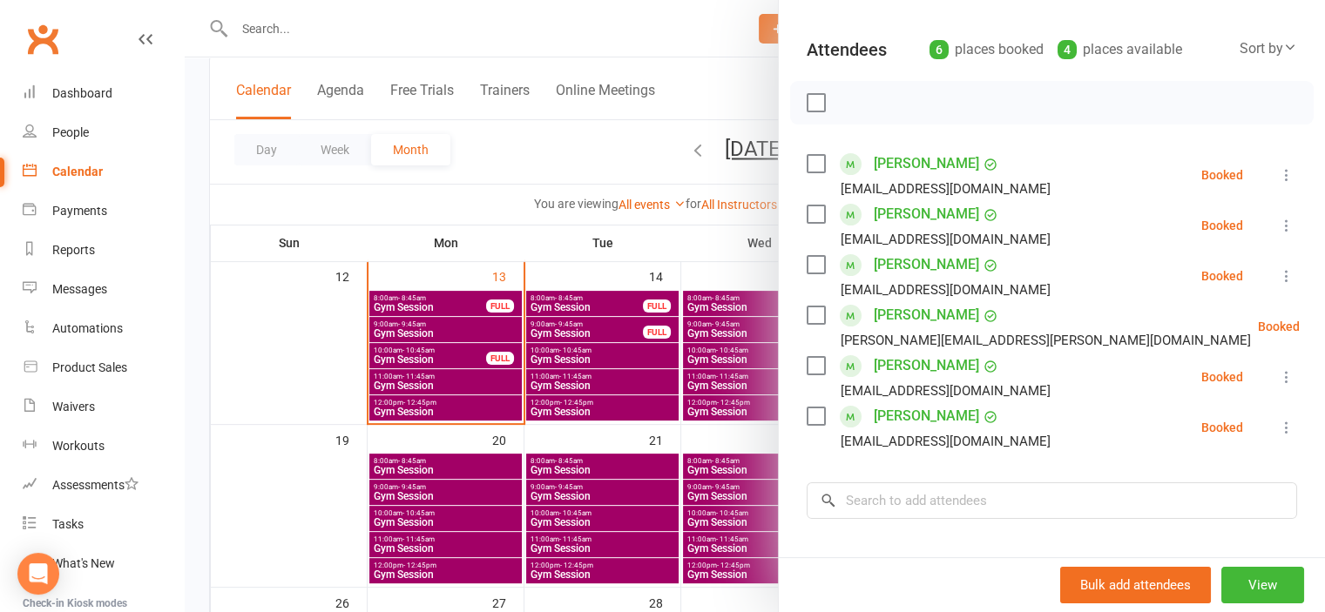
click at [276, 363] on div at bounding box center [755, 306] width 1140 height 612
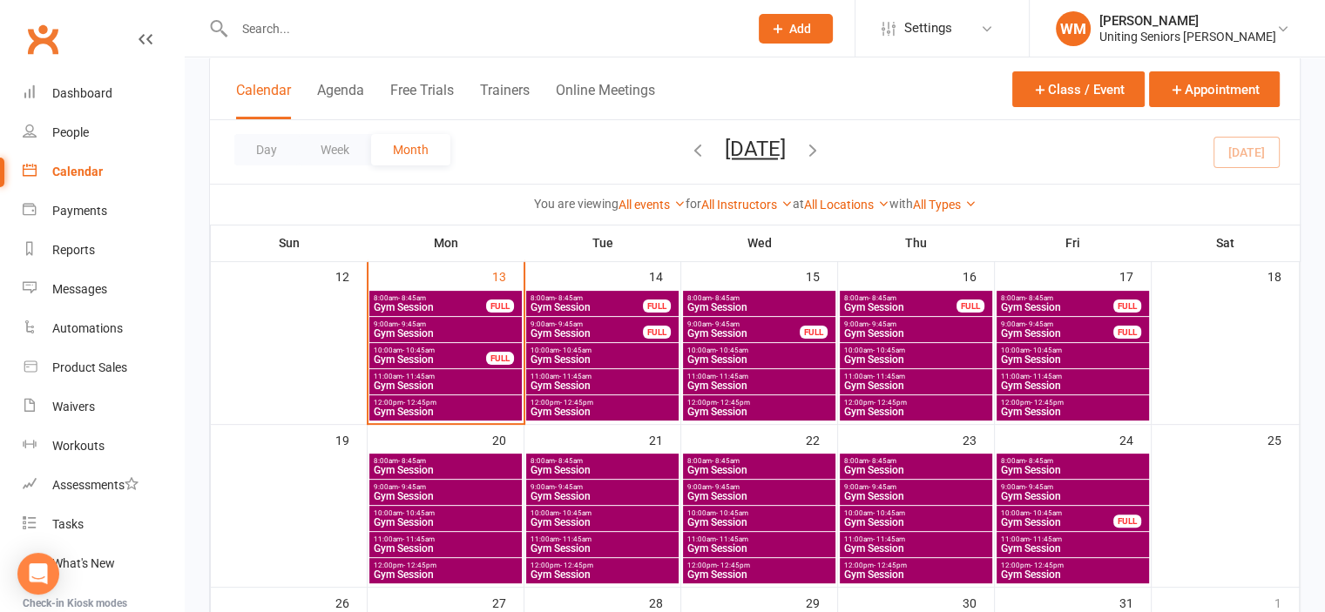
click at [401, 383] on span "Gym Session" at bounding box center [445, 386] width 145 height 10
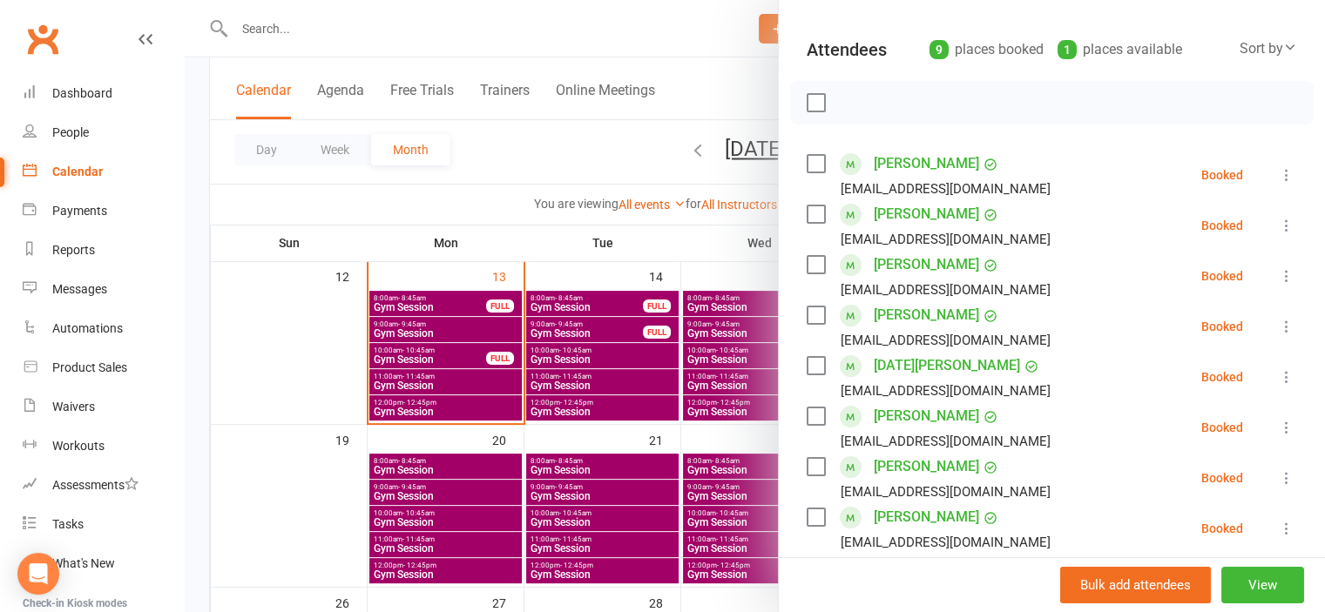
scroll to position [261, 0]
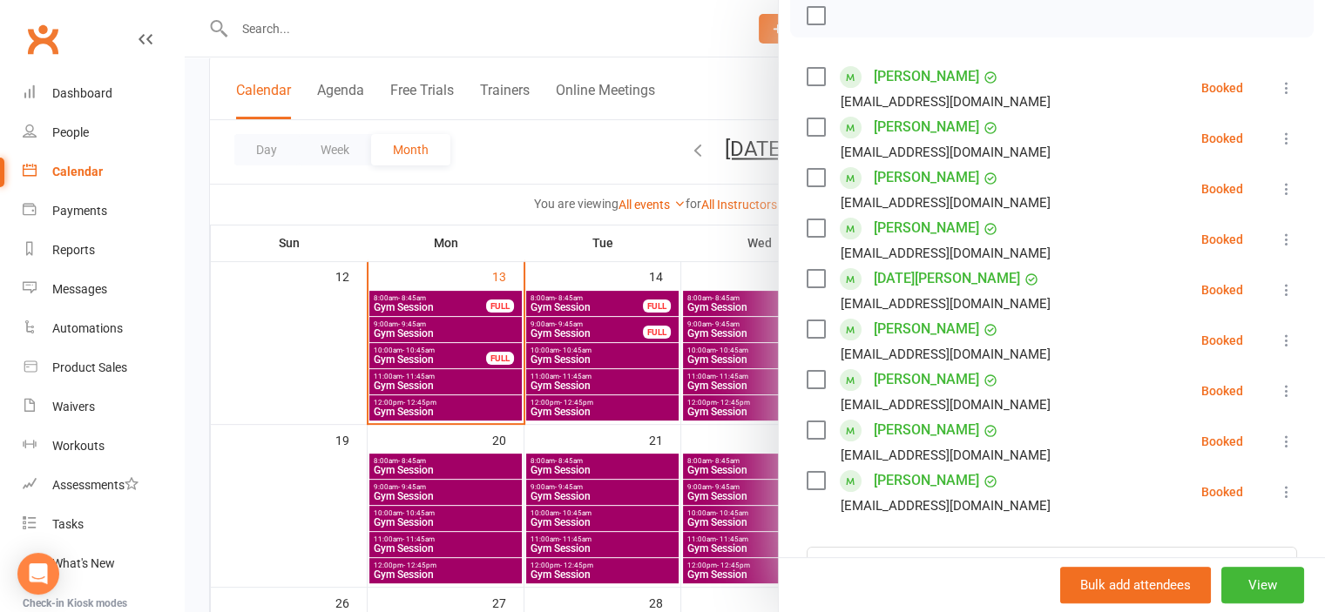
click at [351, 370] on div at bounding box center [755, 306] width 1140 height 612
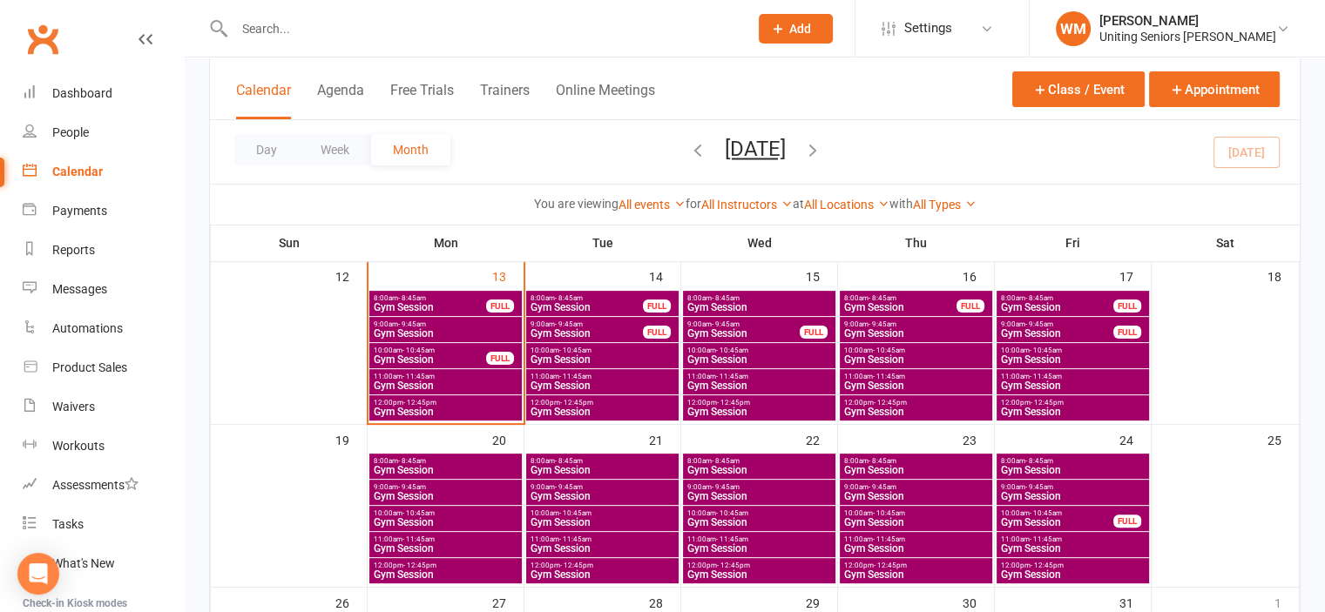
click at [302, 30] on input "text" at bounding box center [482, 29] width 507 height 24
